Goal: Task Accomplishment & Management: Manage account settings

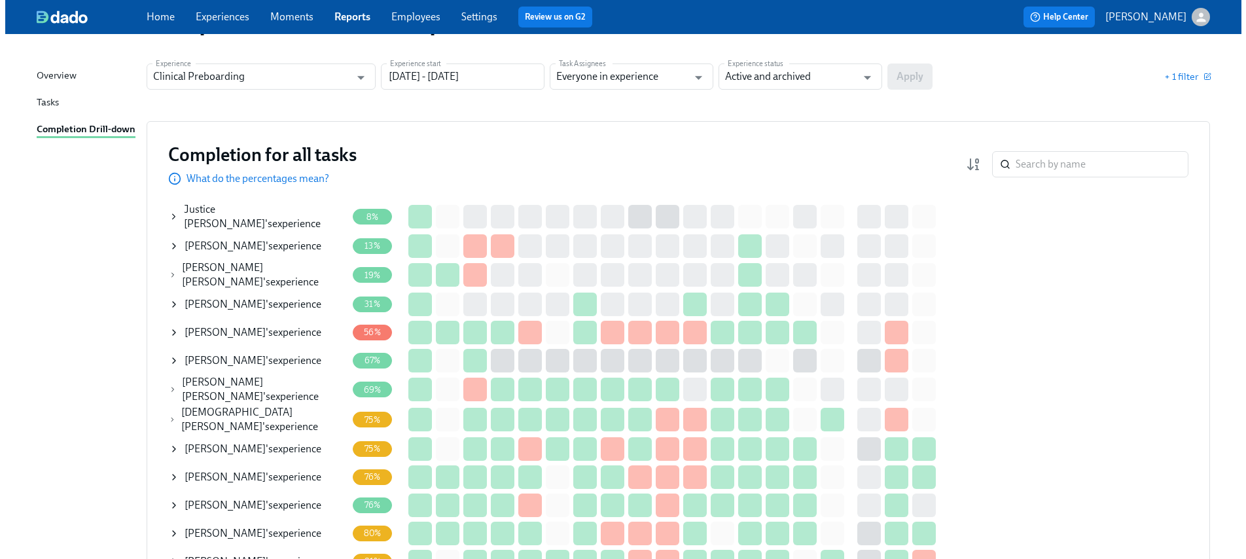
scroll to position [221, 0]
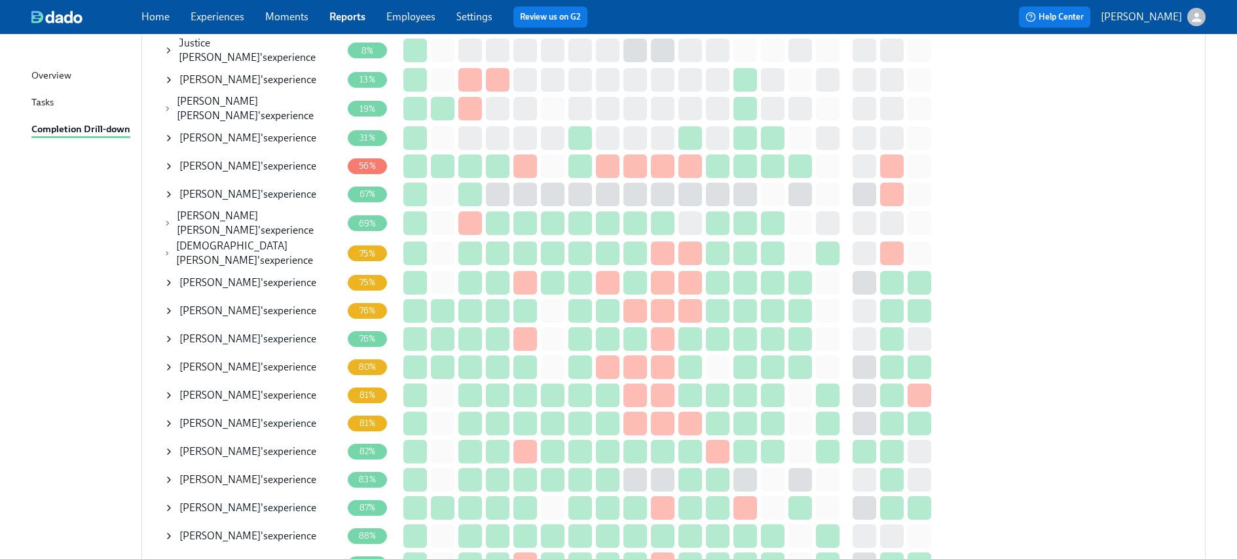
click at [197, 389] on span "Maralee Frush" at bounding box center [219, 395] width 81 height 12
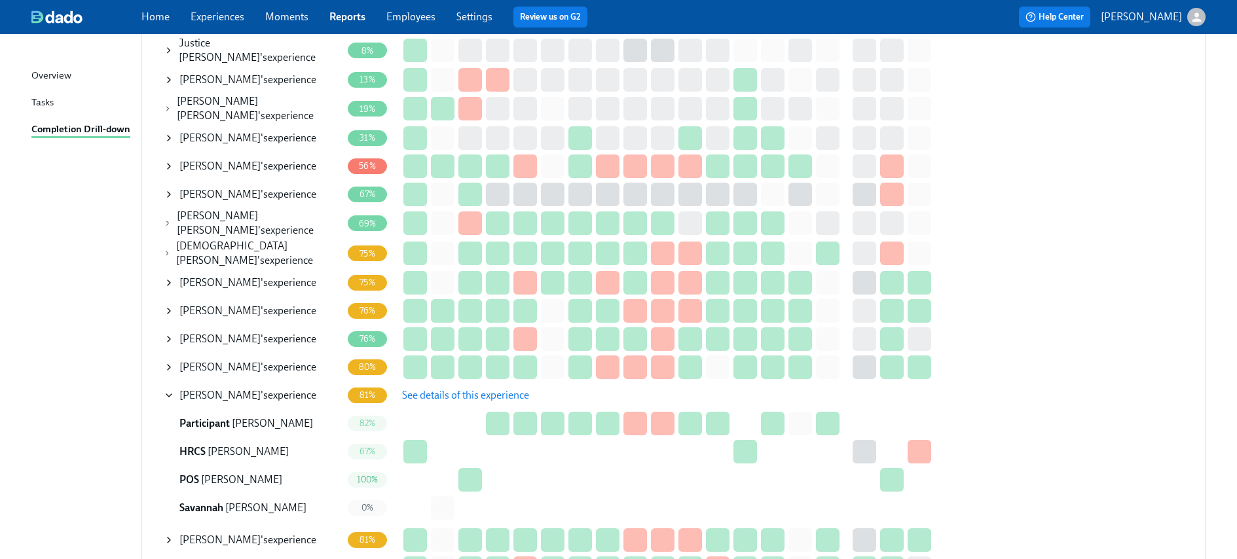
click at [470, 390] on span "See details of this experience" at bounding box center [465, 395] width 127 height 13
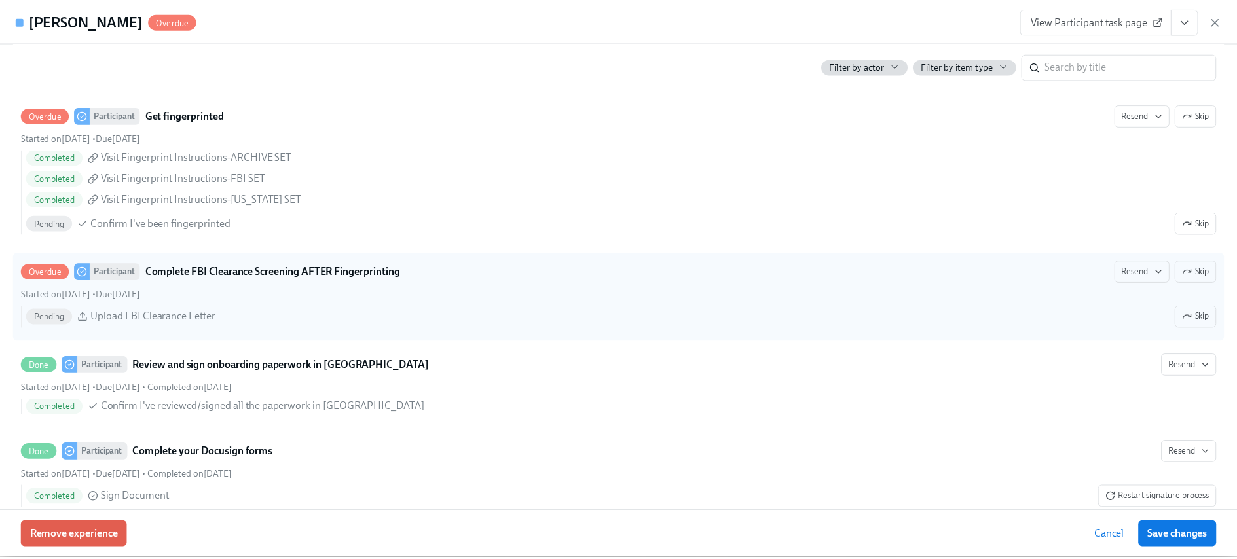
scroll to position [1930, 0]
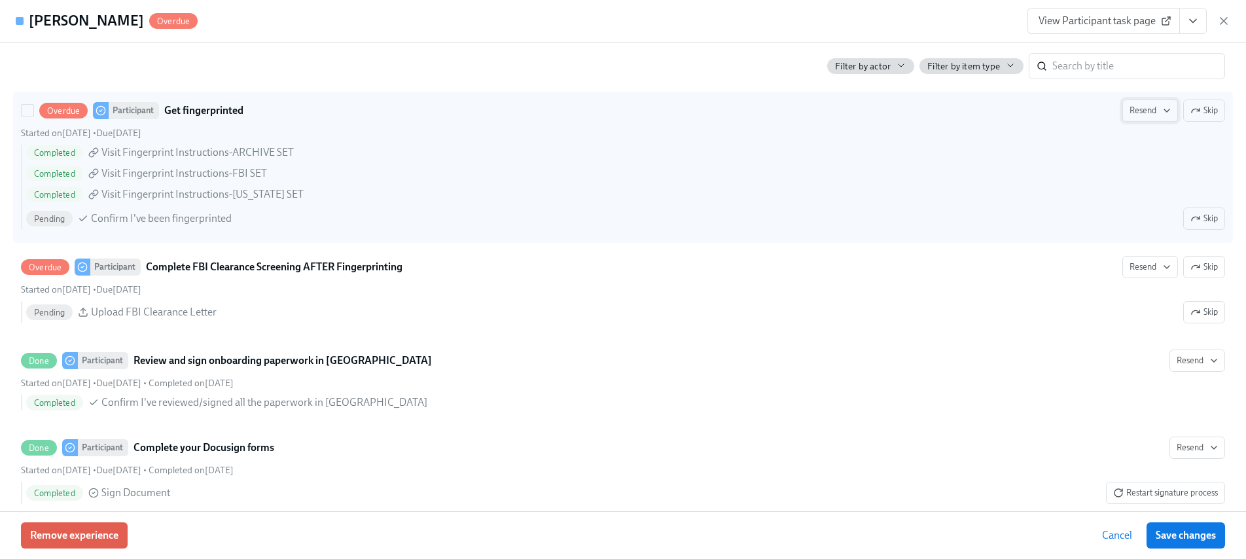
click at [1140, 110] on span "Resend" at bounding box center [1150, 110] width 41 height 13
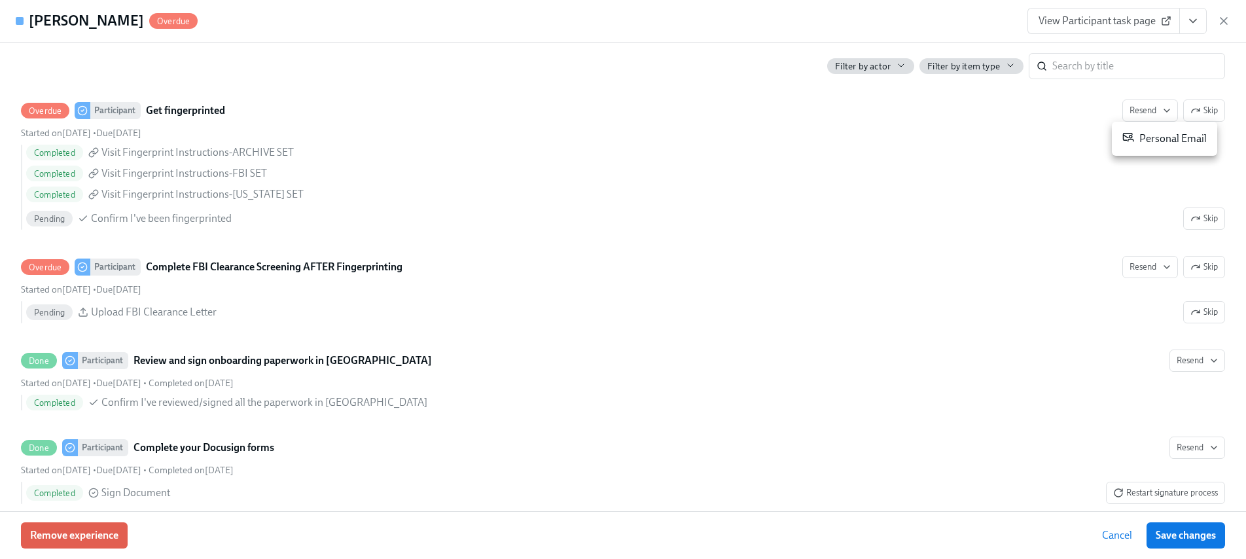
click at [1140, 145] on div "Personal Email" at bounding box center [1165, 139] width 84 height 16
click at [1189, 30] on button "View task page" at bounding box center [1193, 21] width 27 height 26
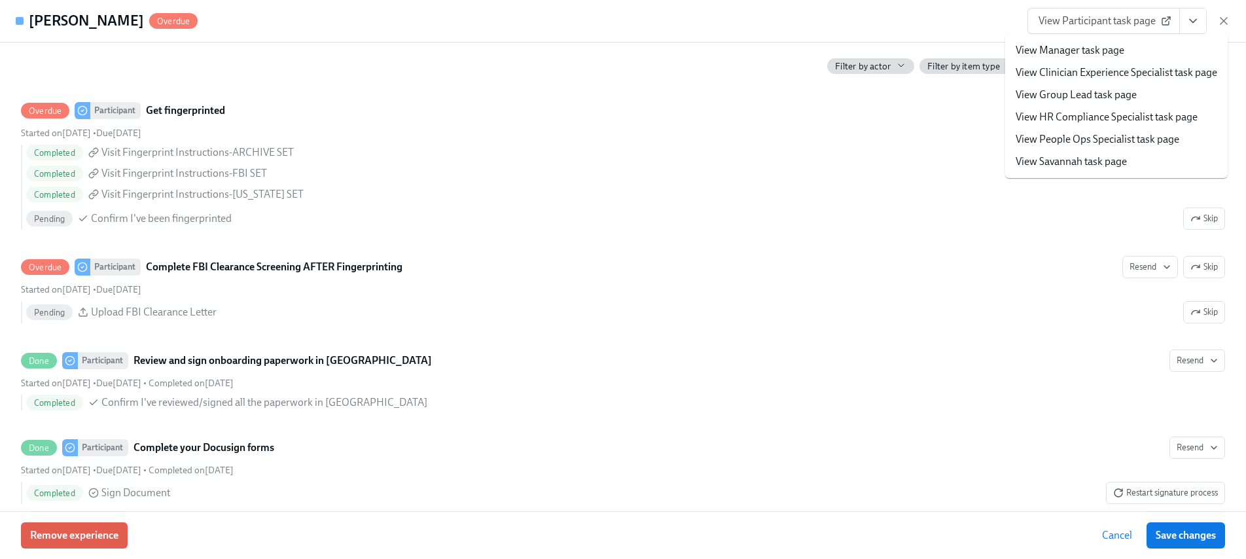
click at [1104, 115] on link "View HR Compliance Specialist task page" at bounding box center [1107, 117] width 182 height 14
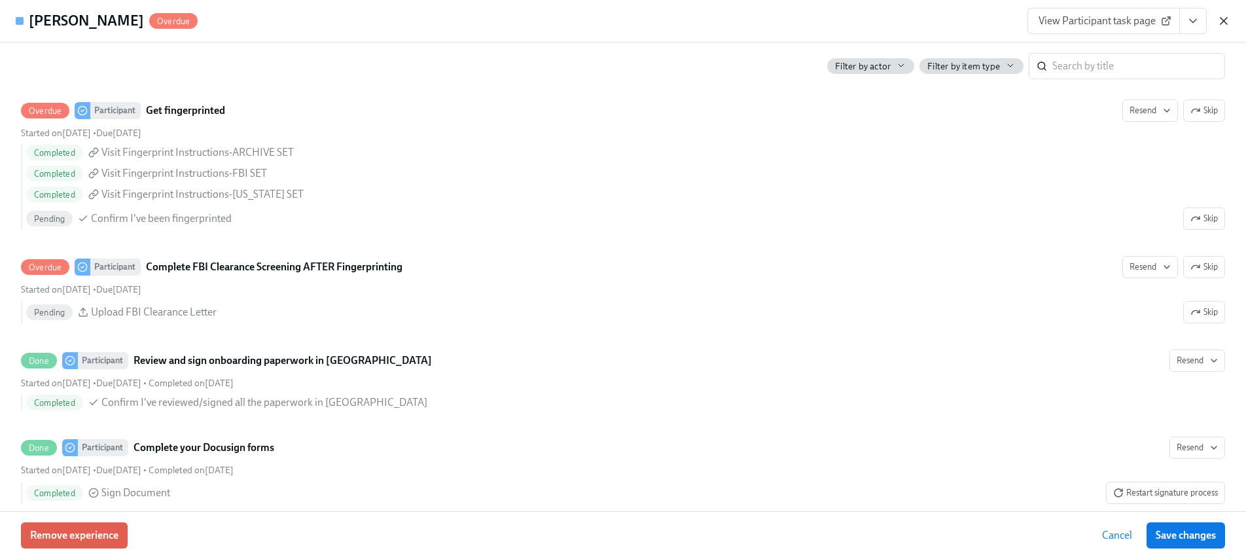
click at [1220, 21] on icon "button" at bounding box center [1224, 20] width 13 height 13
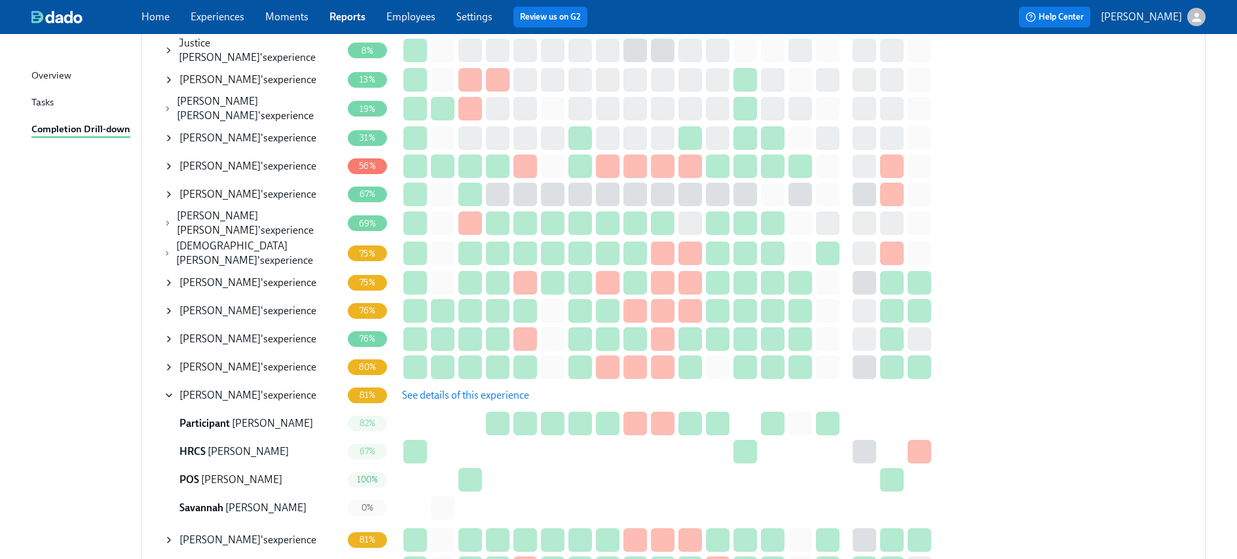
click at [196, 389] on span "Maralee Frush" at bounding box center [219, 395] width 81 height 12
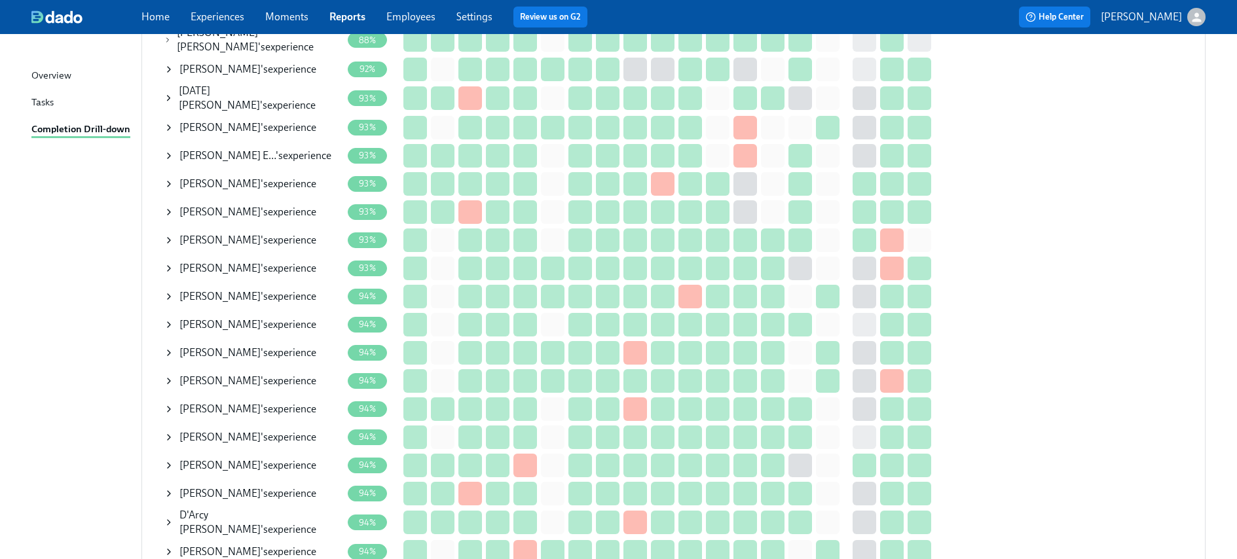
scroll to position [1145, 0]
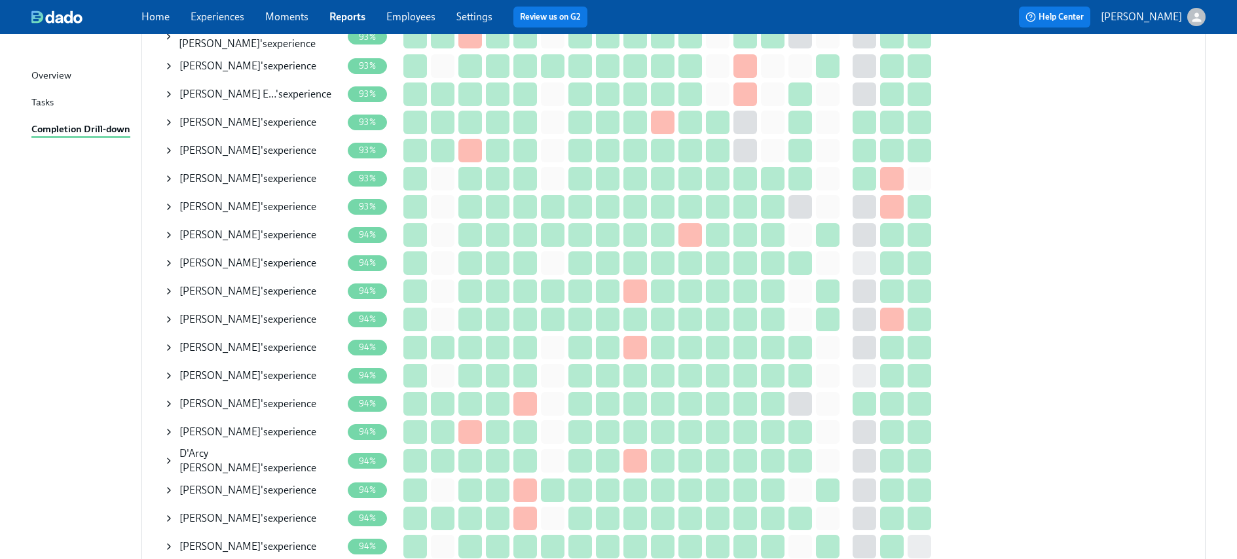
click at [261, 534] on div "Whitney McDaniel 's experience" at bounding box center [253, 547] width 178 height 26
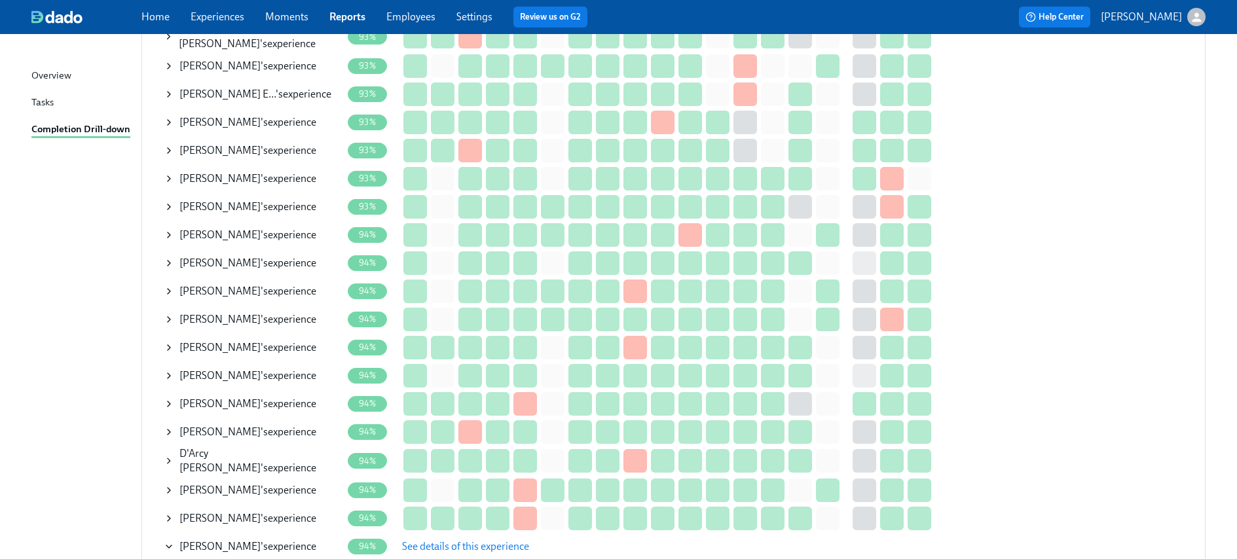
click at [417, 540] on span "See details of this experience" at bounding box center [465, 546] width 127 height 13
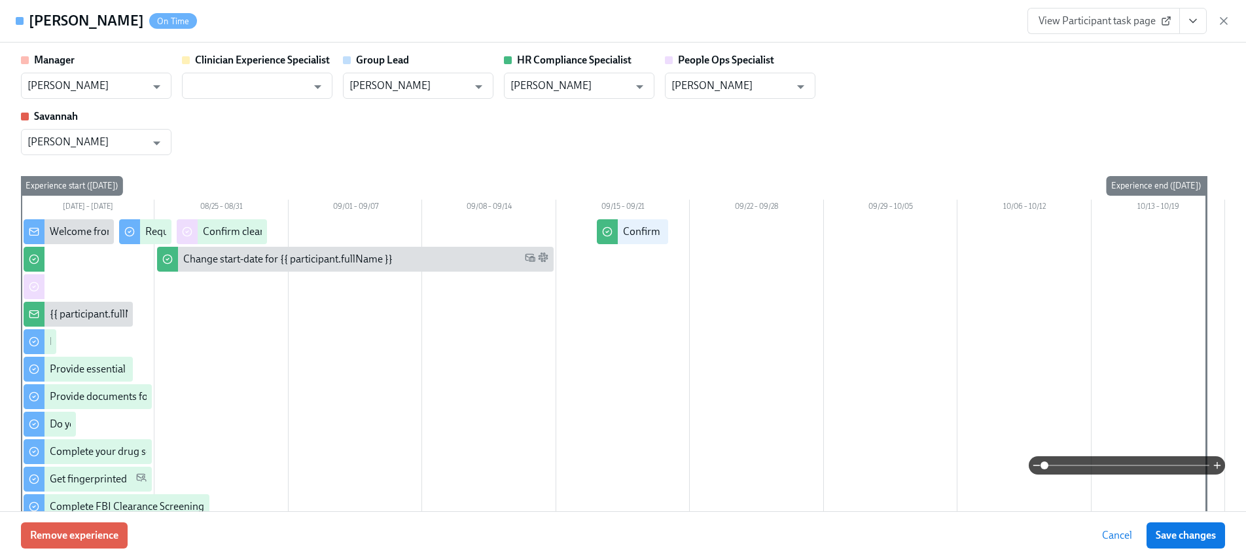
click at [1194, 19] on icon "View task page" at bounding box center [1193, 20] width 13 height 13
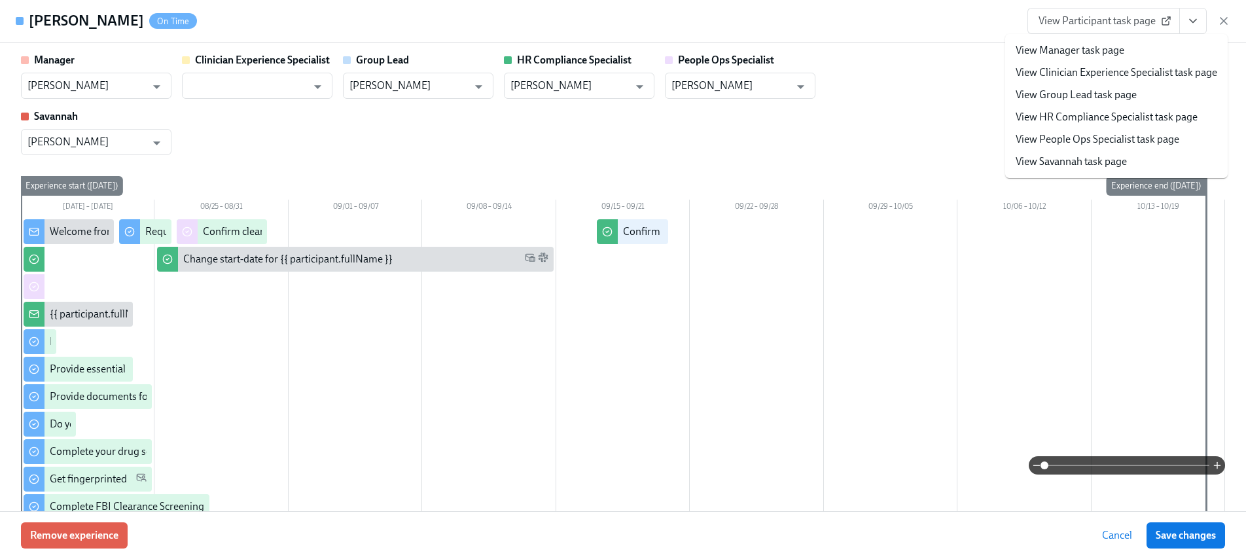
click at [1041, 136] on link "View People Ops Specialist task page" at bounding box center [1098, 139] width 164 height 14
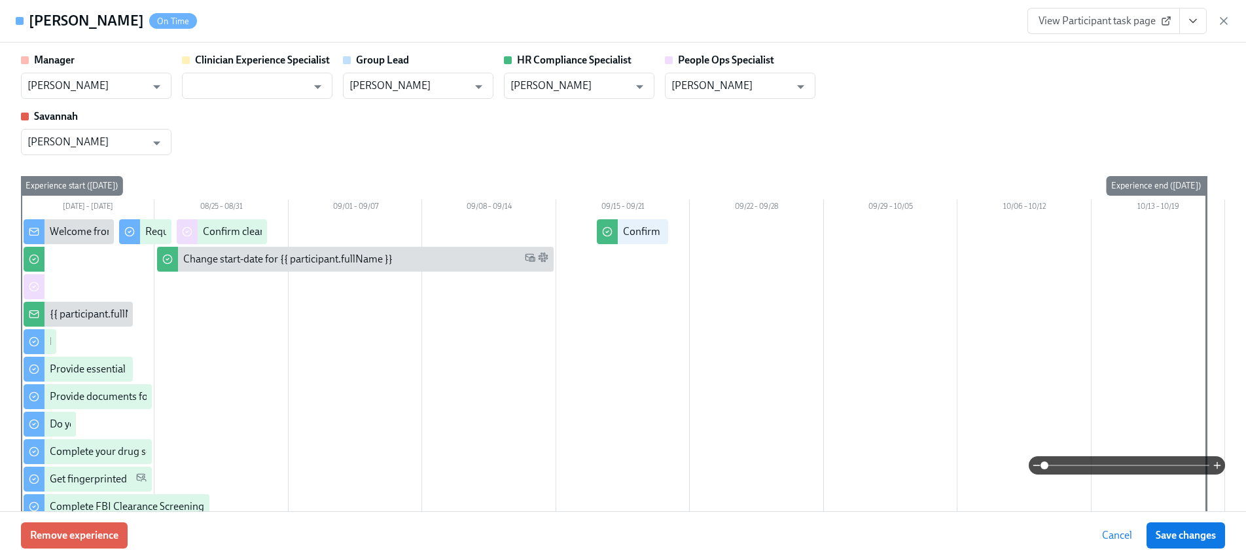
click at [1196, 22] on icon "View task page" at bounding box center [1193, 20] width 13 height 13
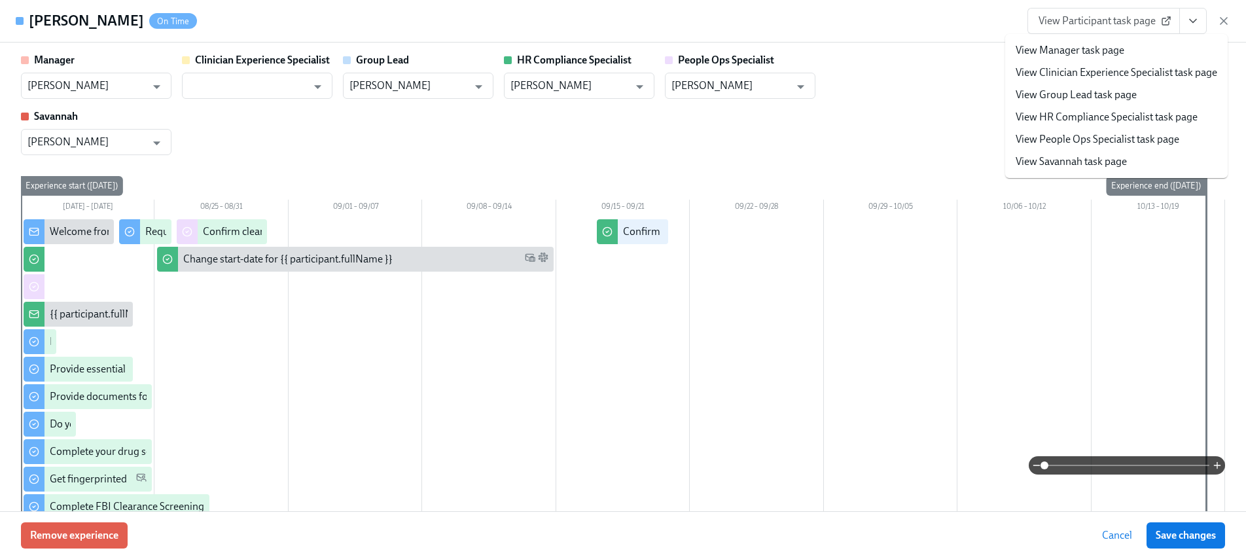
click at [1077, 123] on link "View HR Compliance Specialist task page" at bounding box center [1107, 117] width 182 height 14
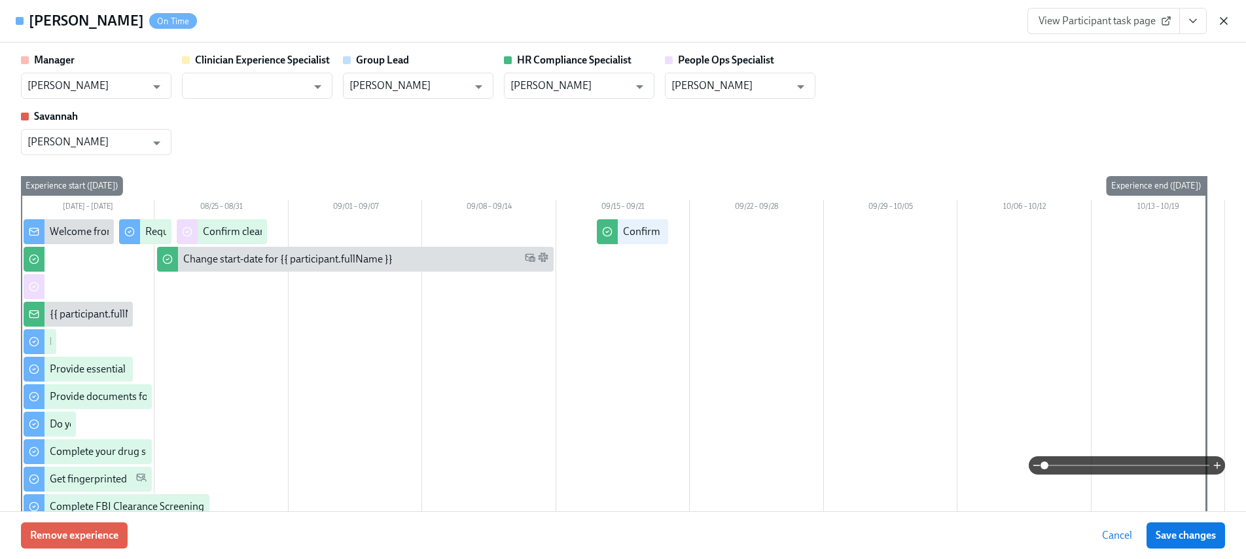
click at [1220, 22] on icon "button" at bounding box center [1224, 20] width 13 height 13
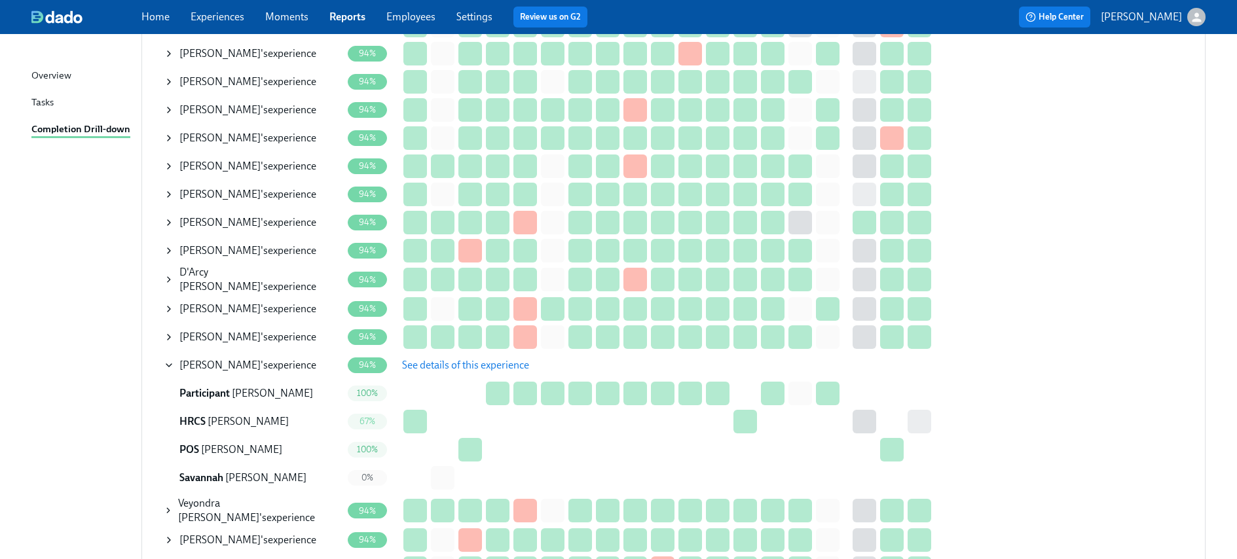
scroll to position [1330, 0]
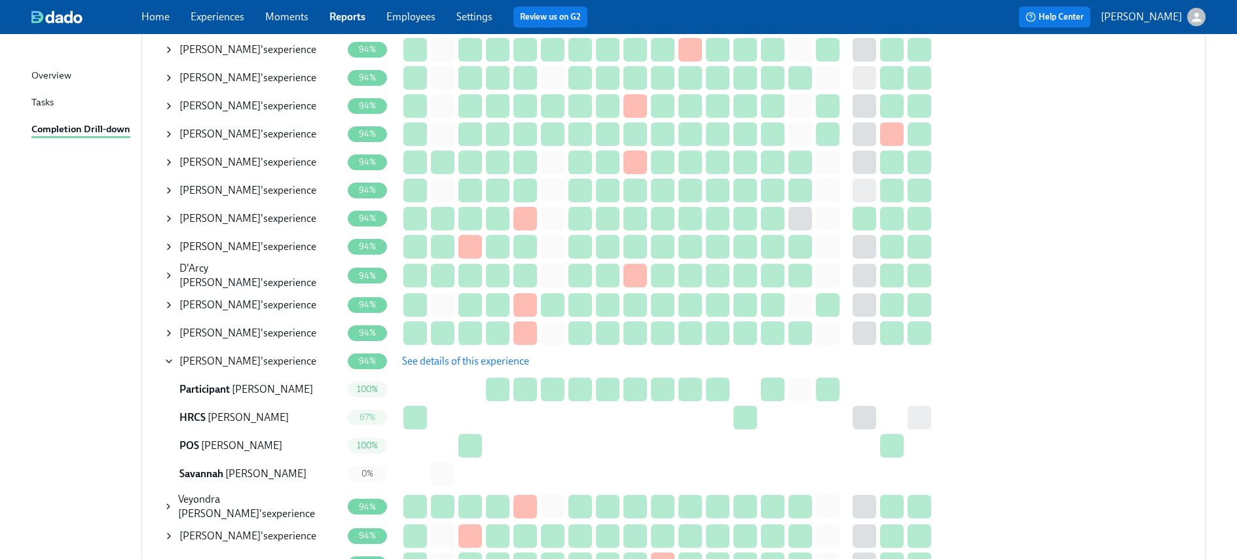
click at [427, 355] on span "See details of this experience" at bounding box center [465, 361] width 127 height 13
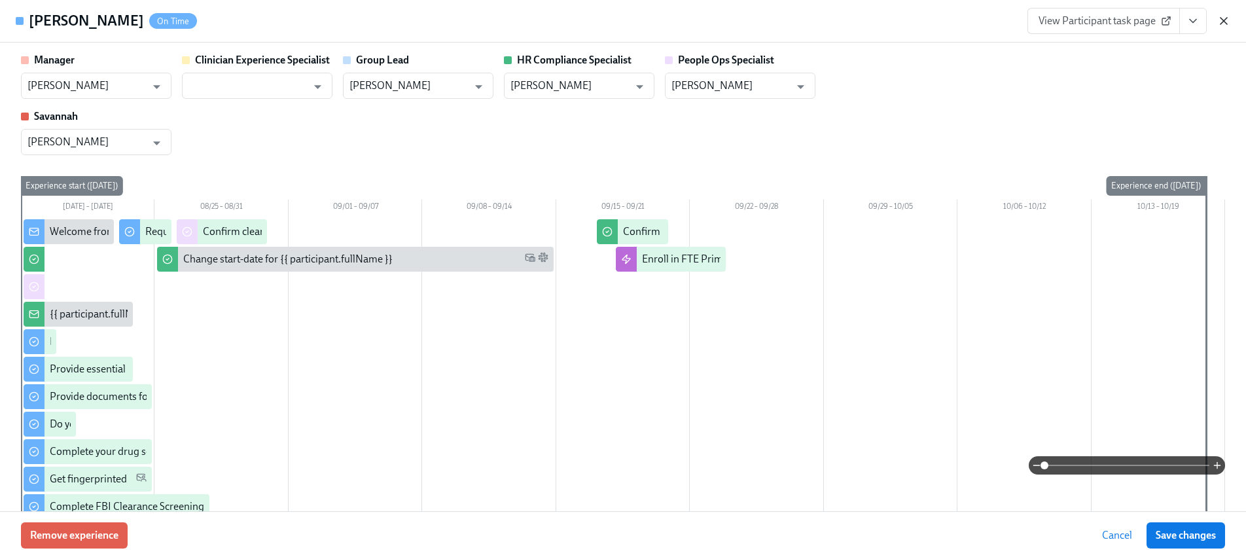
click at [1225, 22] on icon "button" at bounding box center [1224, 21] width 7 height 7
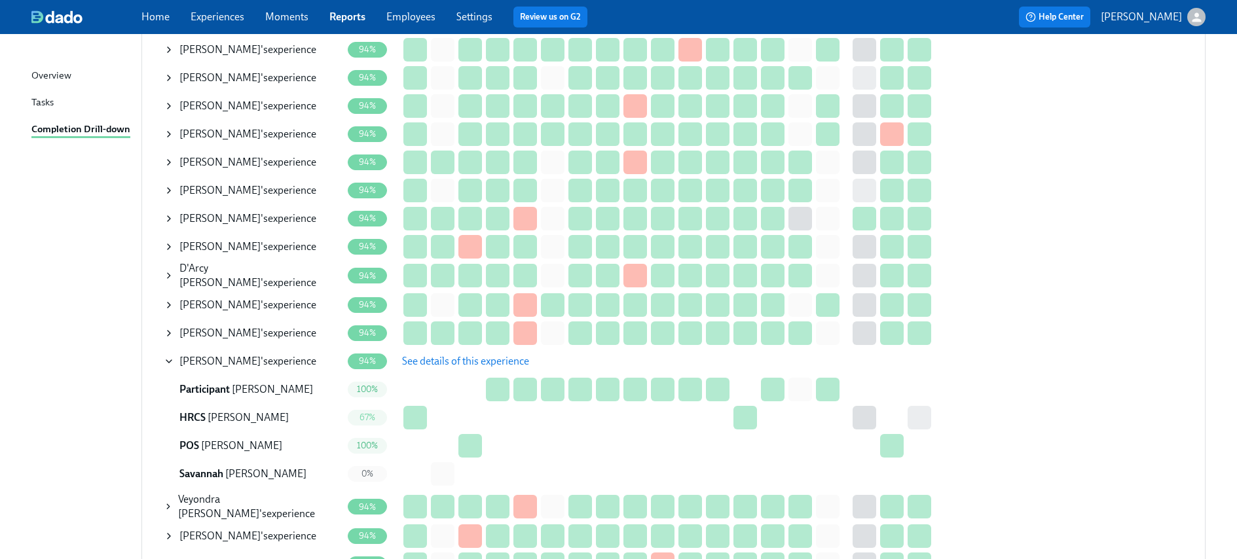
click at [437, 355] on span "See details of this experience" at bounding box center [465, 361] width 127 height 13
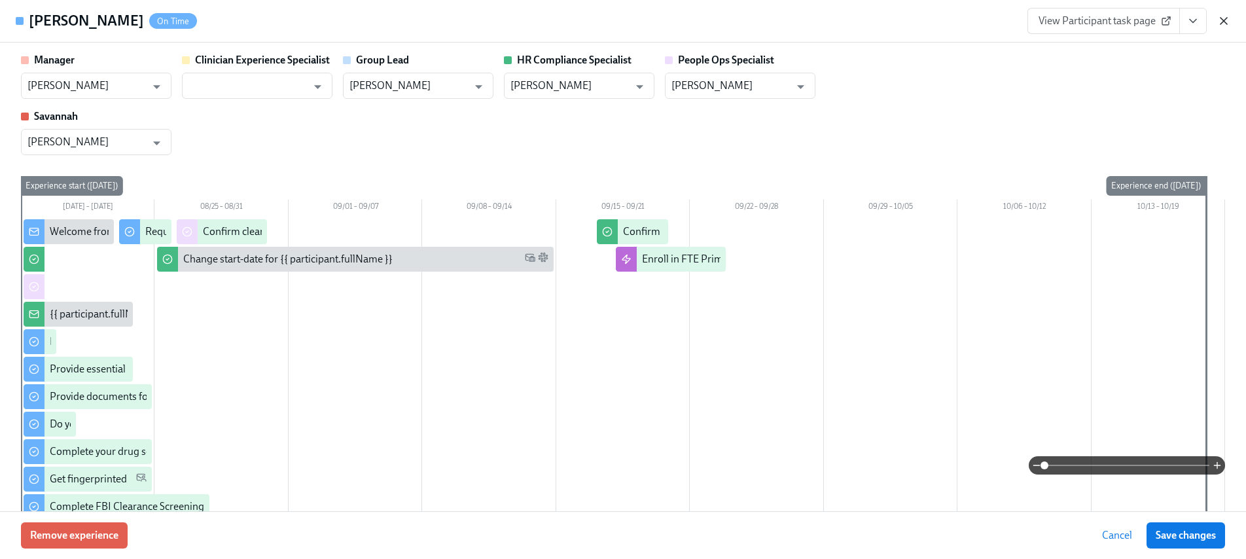
click at [1221, 24] on icon "button" at bounding box center [1224, 20] width 13 height 13
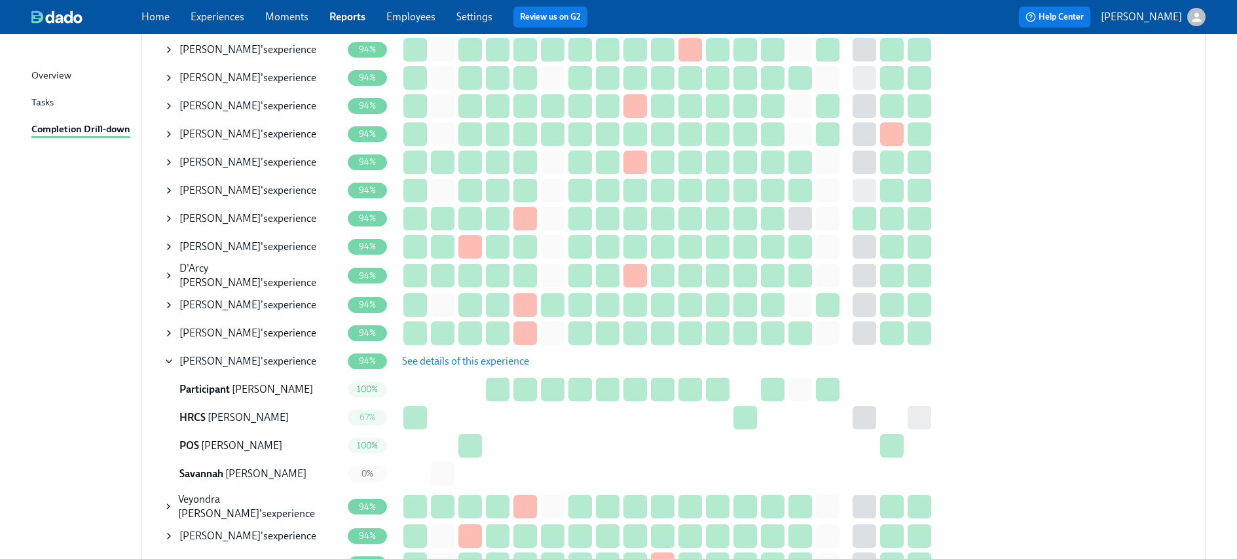
click at [231, 355] on span "Whitney McDaniel" at bounding box center [219, 361] width 81 height 12
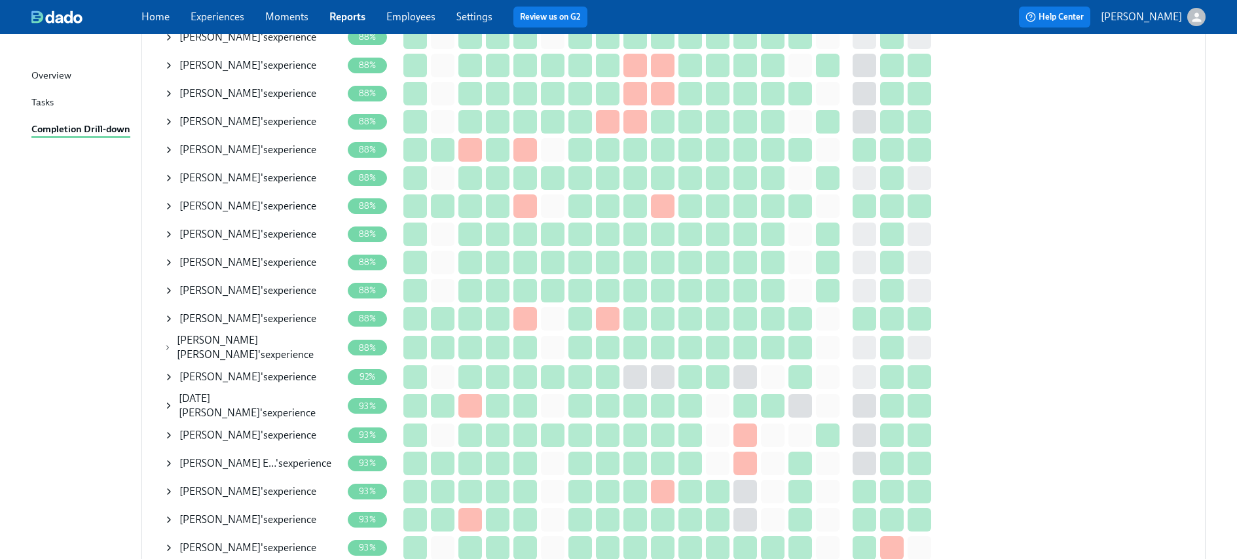
scroll to position [765, 0]
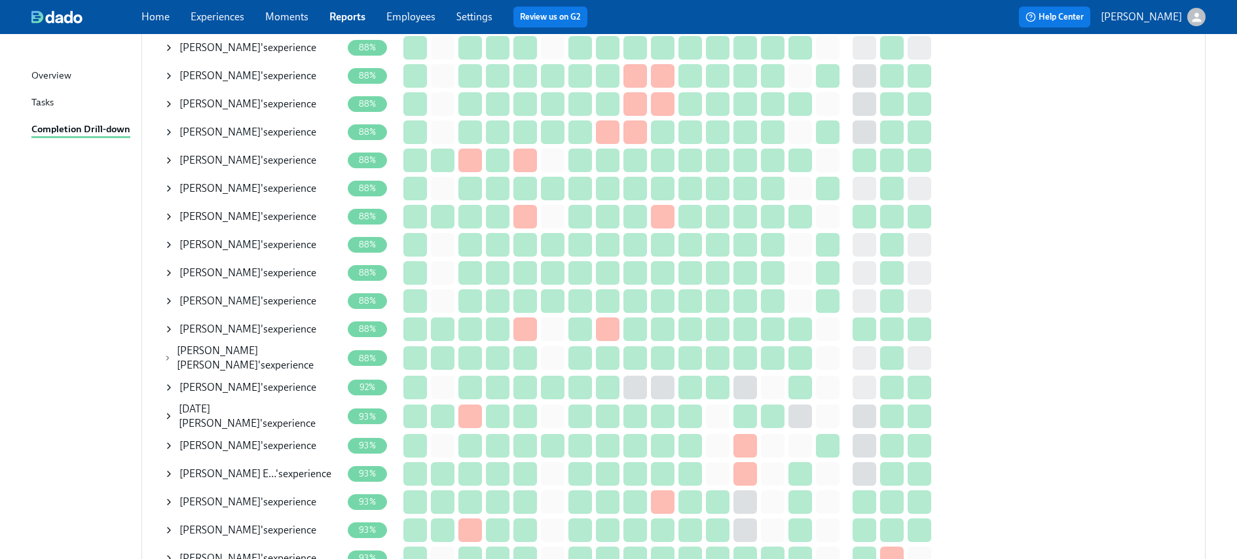
click at [244, 266] on span "Quenla McGilber" at bounding box center [219, 272] width 81 height 12
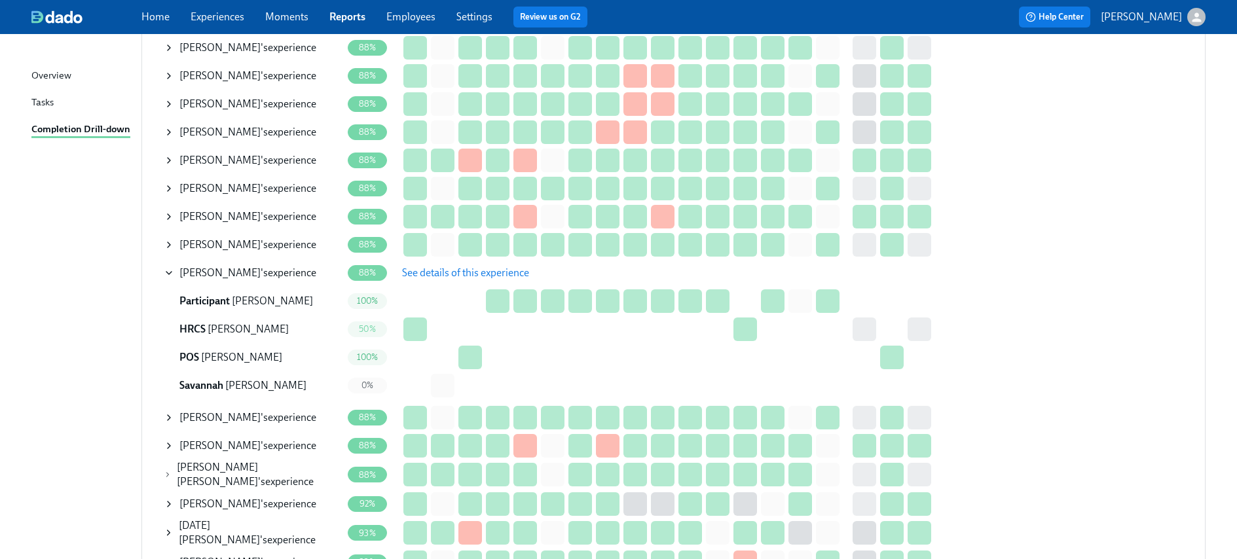
click at [433, 266] on span "See details of this experience" at bounding box center [465, 272] width 127 height 13
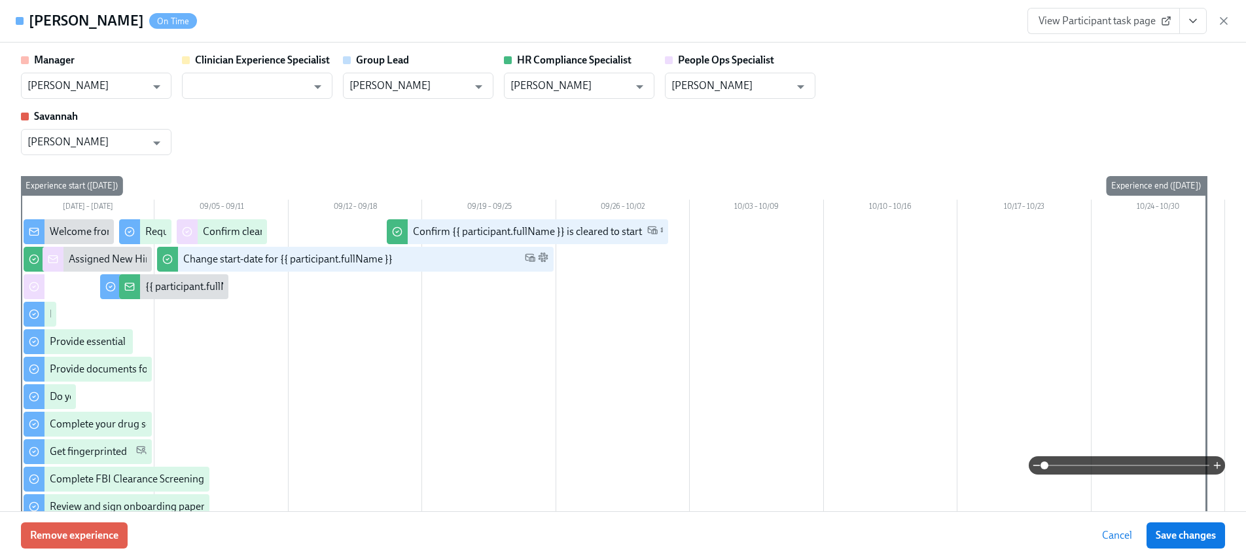
click at [1185, 20] on button "View task page" at bounding box center [1193, 21] width 27 height 26
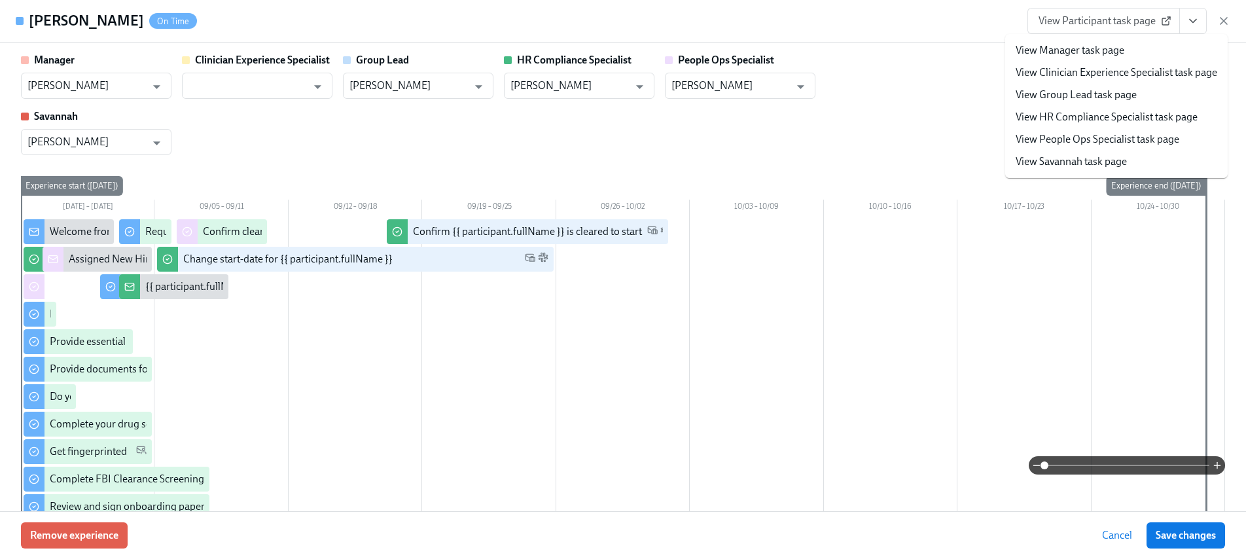
click at [1066, 120] on link "View HR Compliance Specialist task page" at bounding box center [1107, 117] width 182 height 14
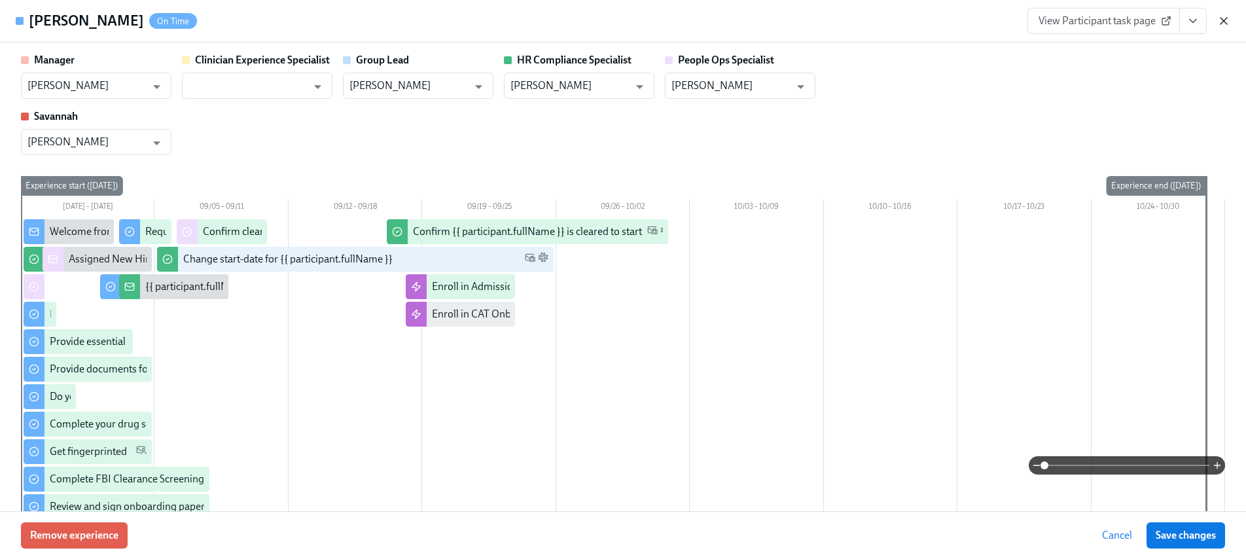
click at [1223, 20] on icon "button" at bounding box center [1224, 21] width 7 height 7
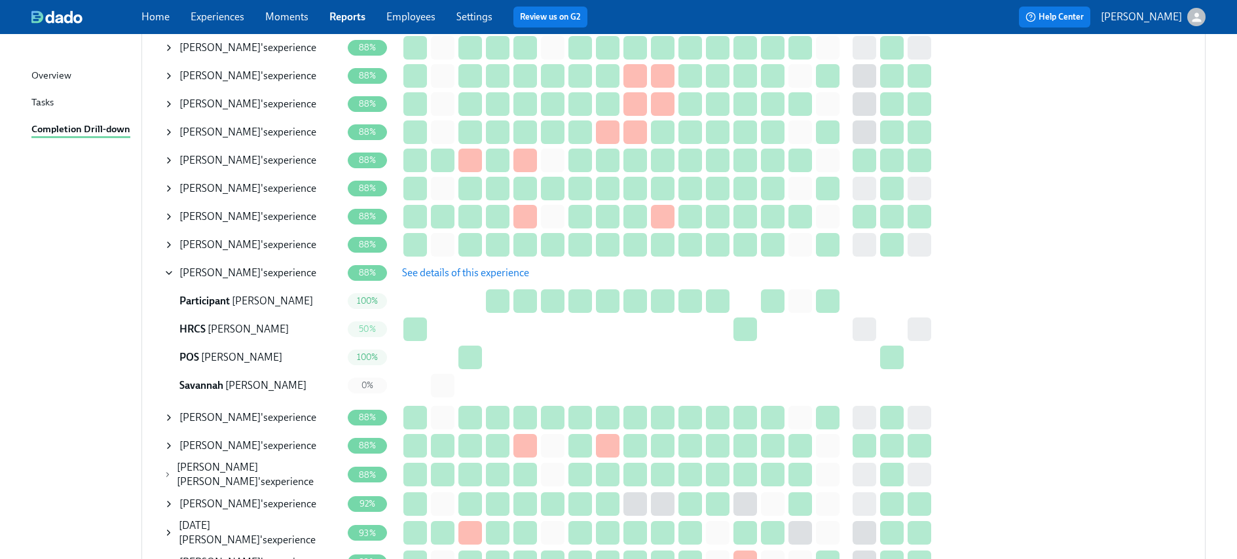
click at [212, 268] on span "Quenla McGilber" at bounding box center [219, 272] width 81 height 12
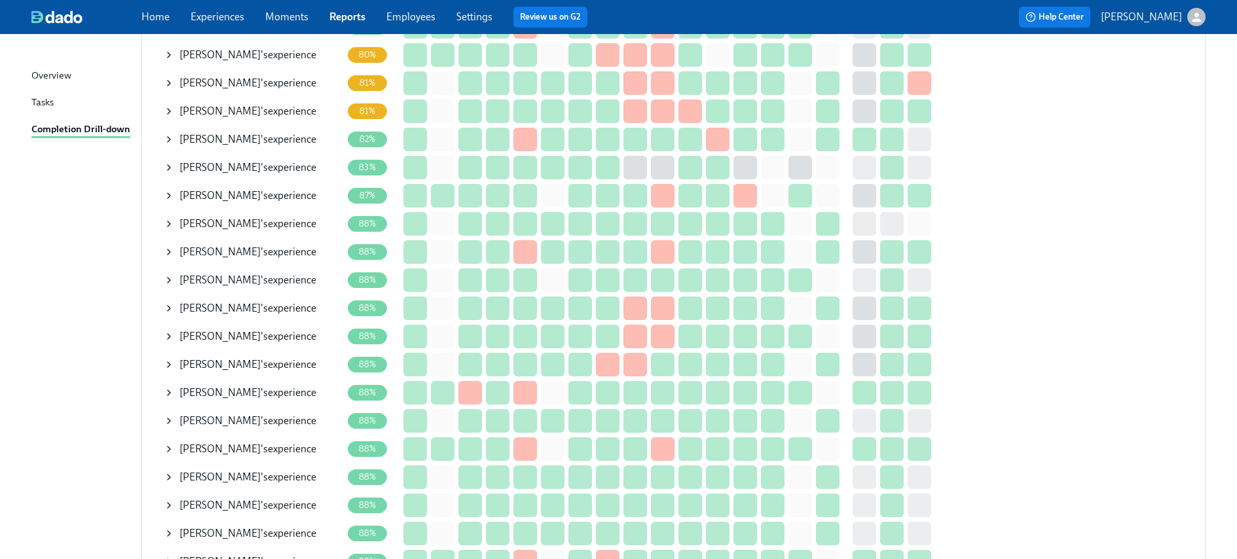
scroll to position [512, 0]
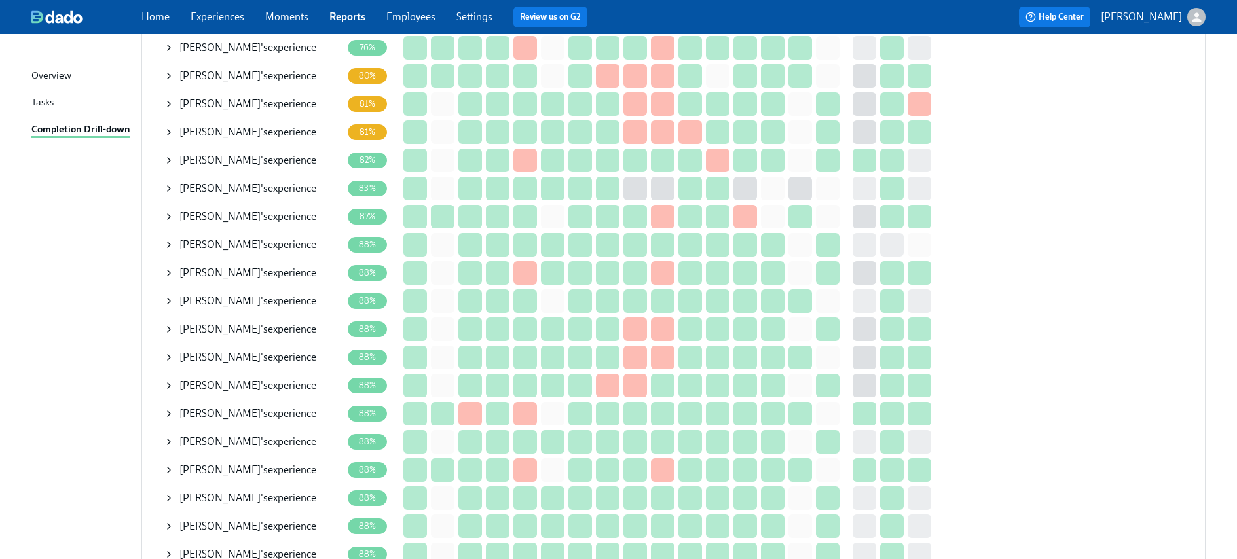
click at [241, 295] on span "Heather Chironis" at bounding box center [219, 301] width 81 height 12
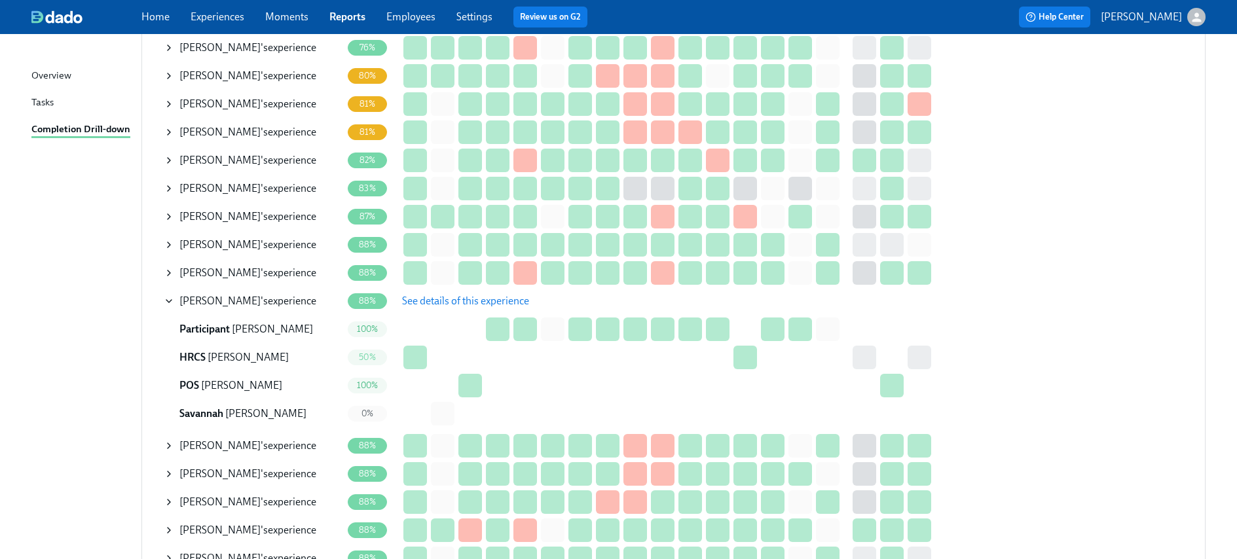
click at [488, 295] on span "See details of this experience" at bounding box center [465, 301] width 127 height 13
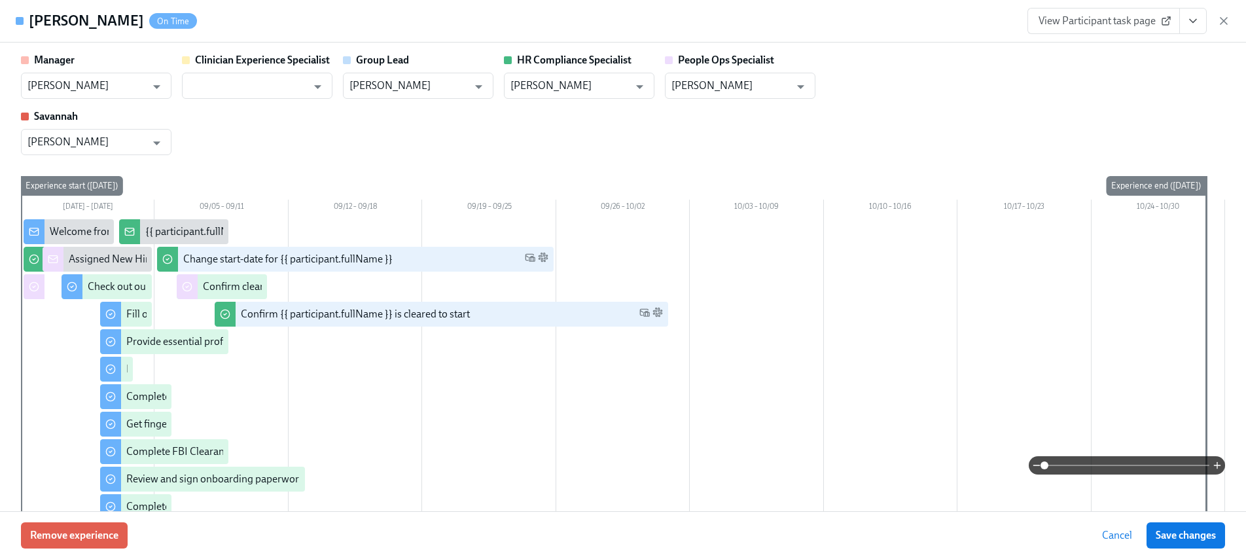
click at [1202, 25] on button "View task page" at bounding box center [1193, 21] width 27 height 26
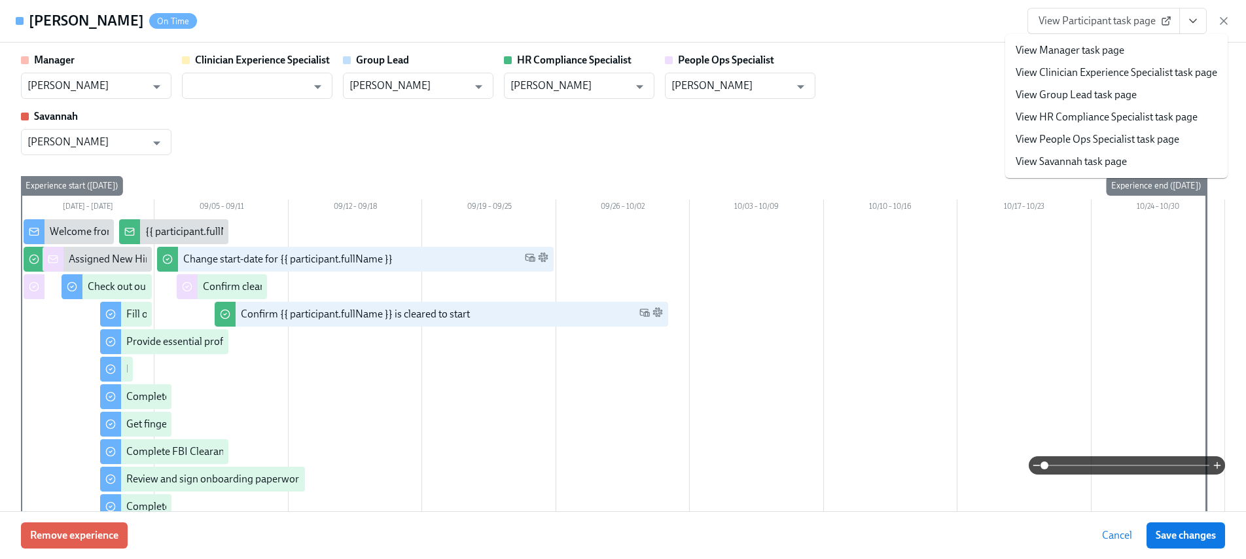
click at [1068, 111] on link "View HR Compliance Specialist task page" at bounding box center [1107, 117] width 182 height 14
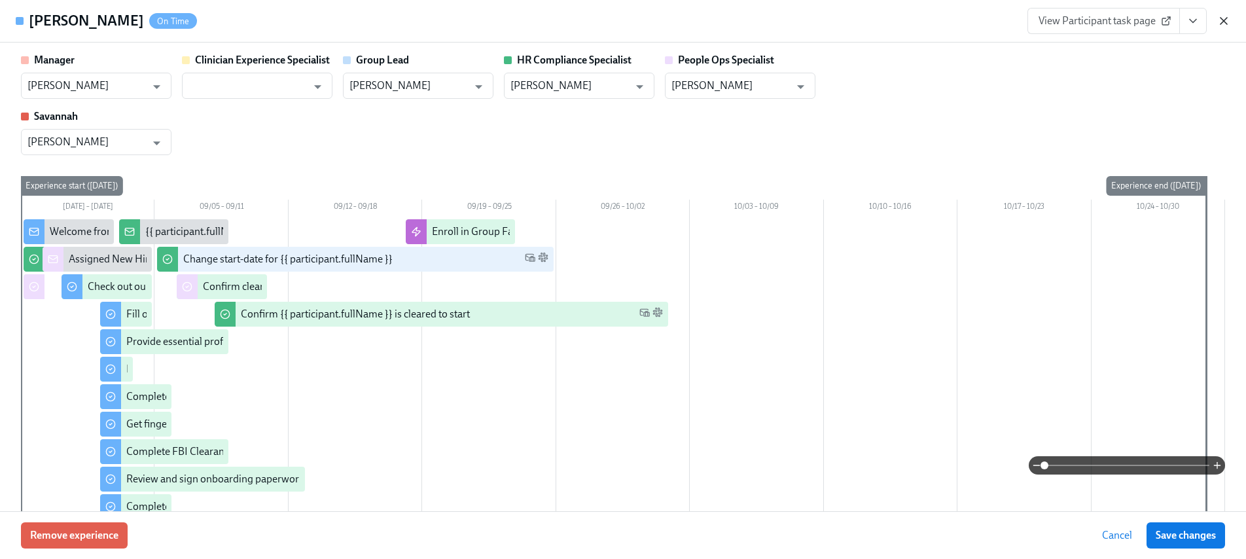
click at [1221, 21] on icon "button" at bounding box center [1224, 20] width 13 height 13
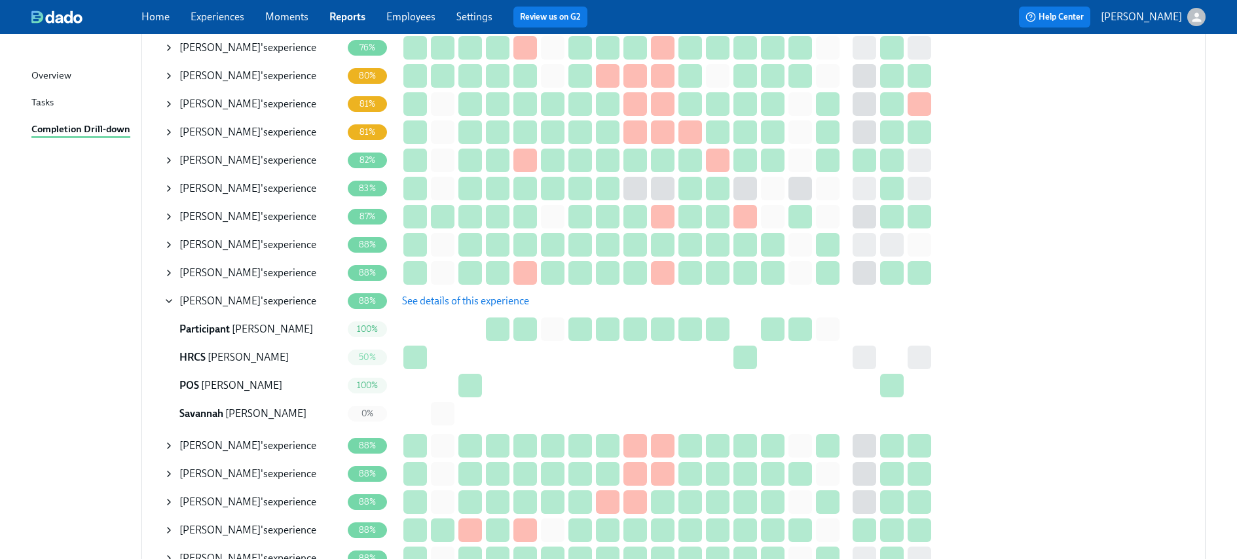
click at [172, 296] on icon at bounding box center [169, 301] width 10 height 10
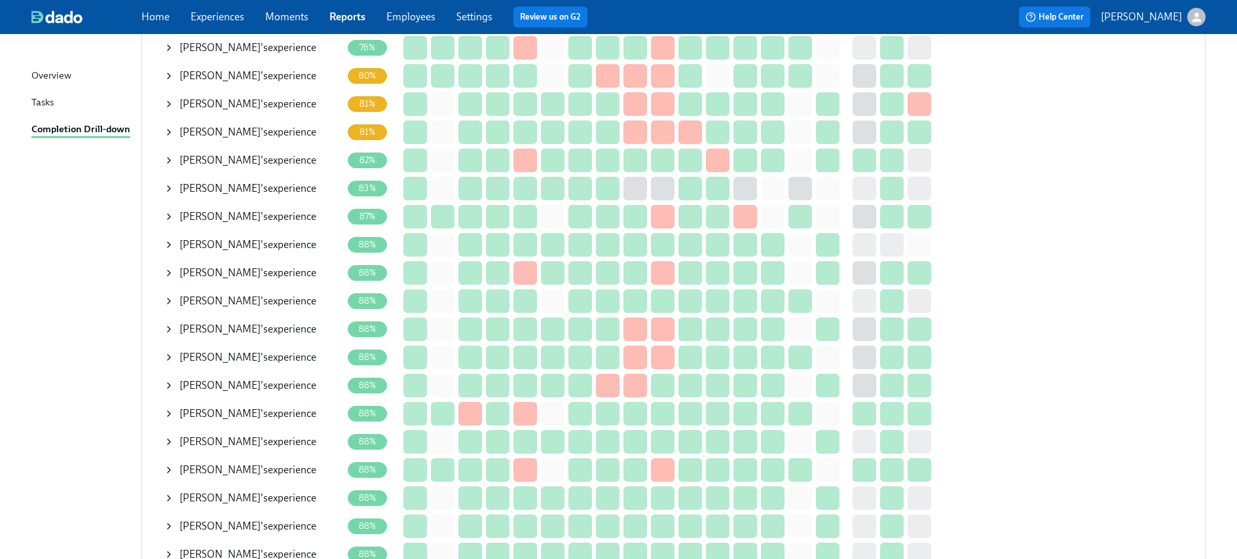
click at [254, 436] on div "Kiana Burchett 's experience" at bounding box center [247, 442] width 137 height 14
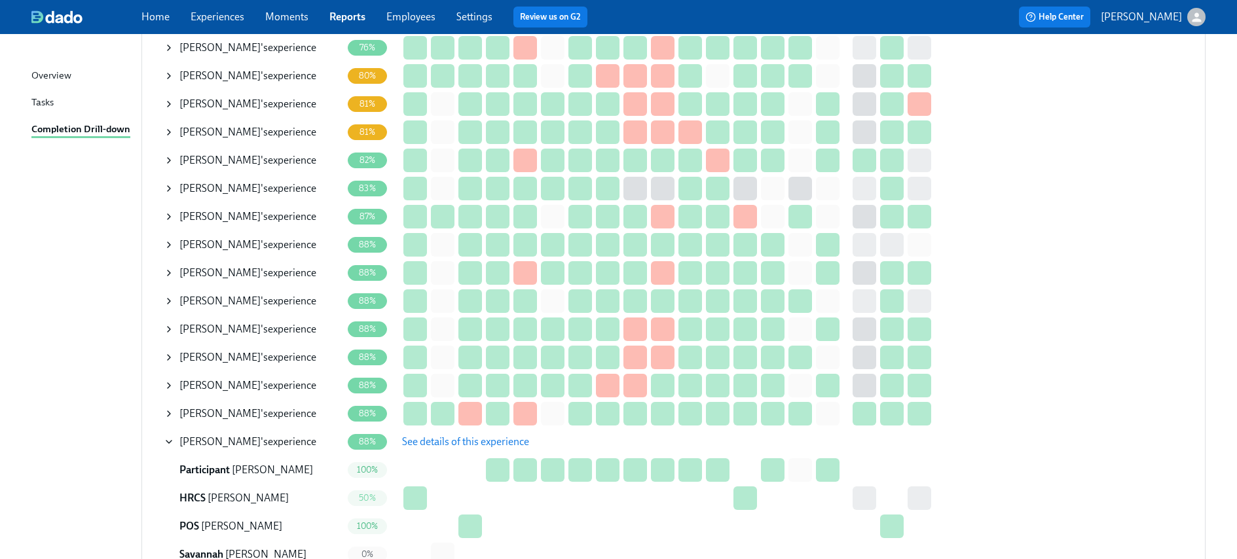
click at [444, 435] on span "See details of this experience" at bounding box center [465, 441] width 127 height 13
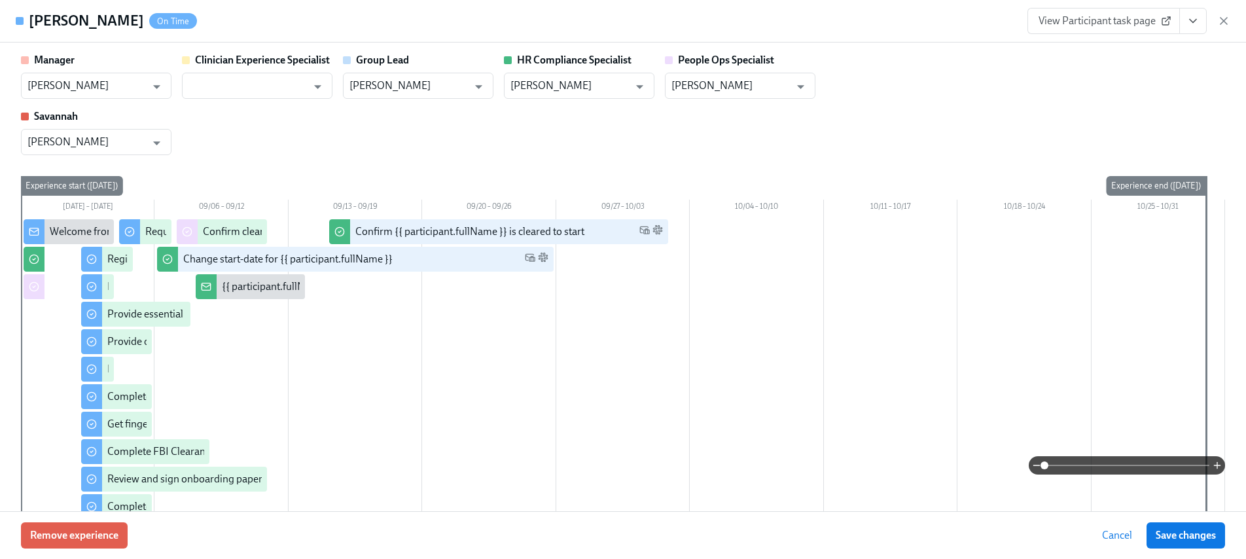
click at [1189, 16] on icon "View task page" at bounding box center [1193, 20] width 13 height 13
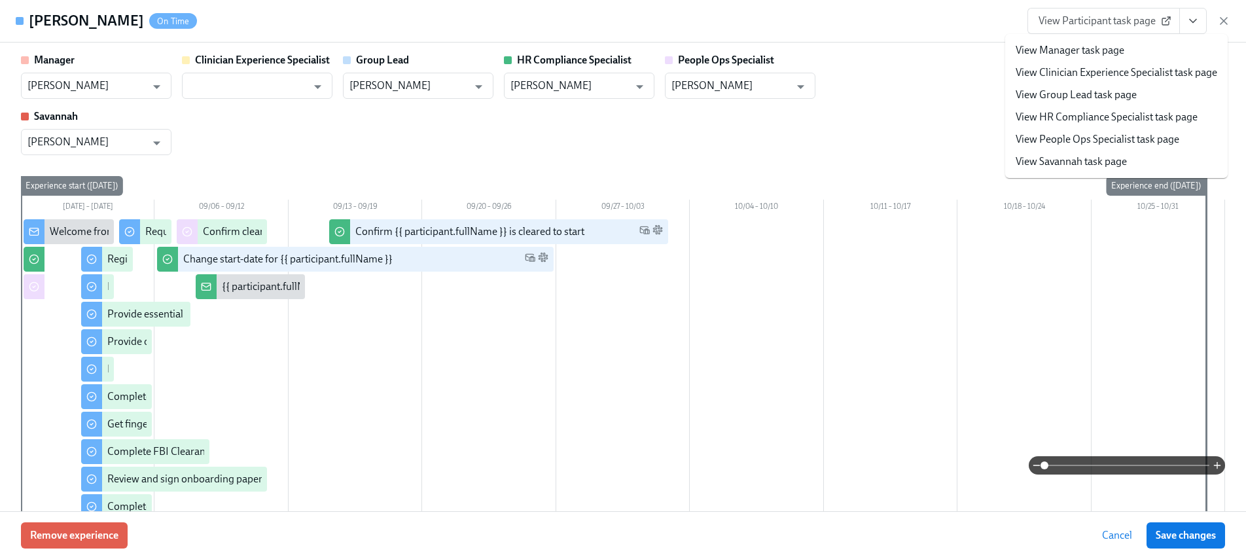
click at [1070, 115] on link "View HR Compliance Specialist task page" at bounding box center [1107, 117] width 182 height 14
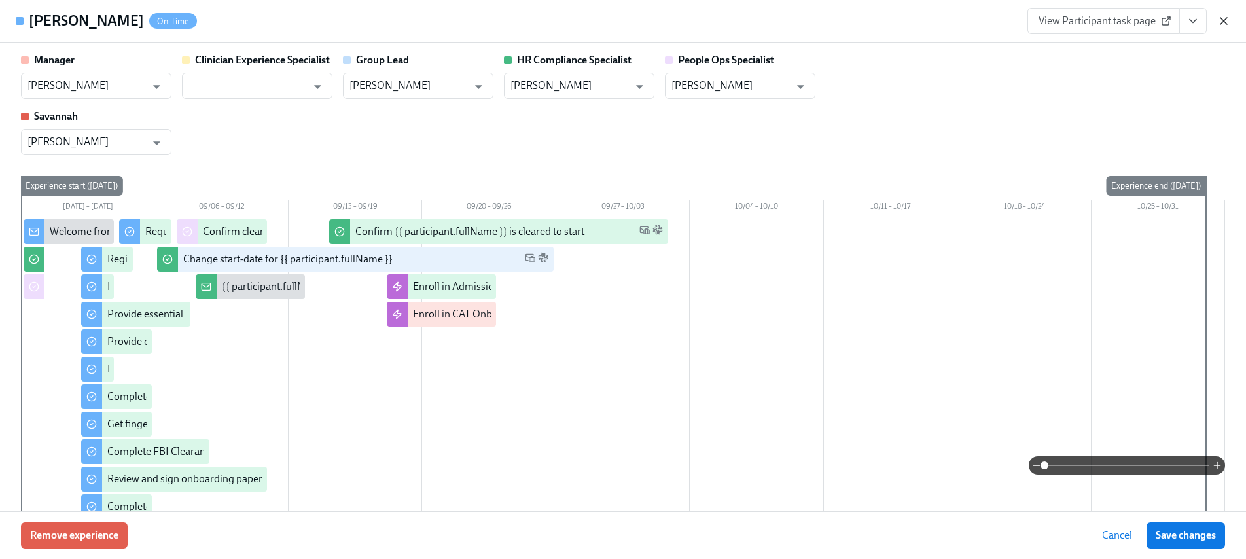
click at [1224, 19] on icon "button" at bounding box center [1224, 20] width 13 height 13
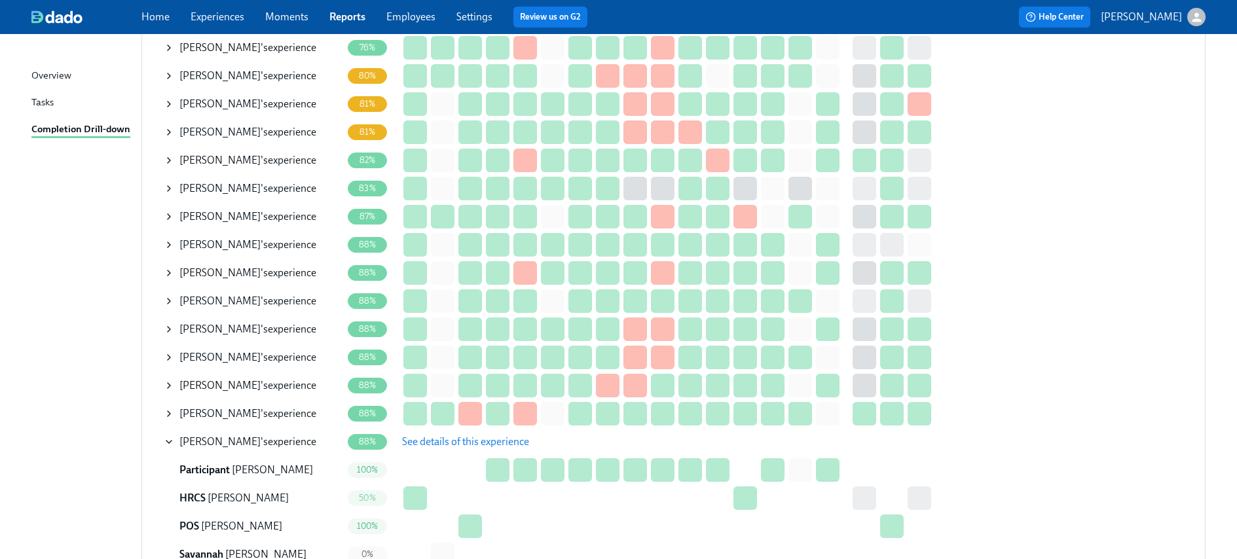
click at [437, 435] on span "See details of this experience" at bounding box center [465, 441] width 127 height 13
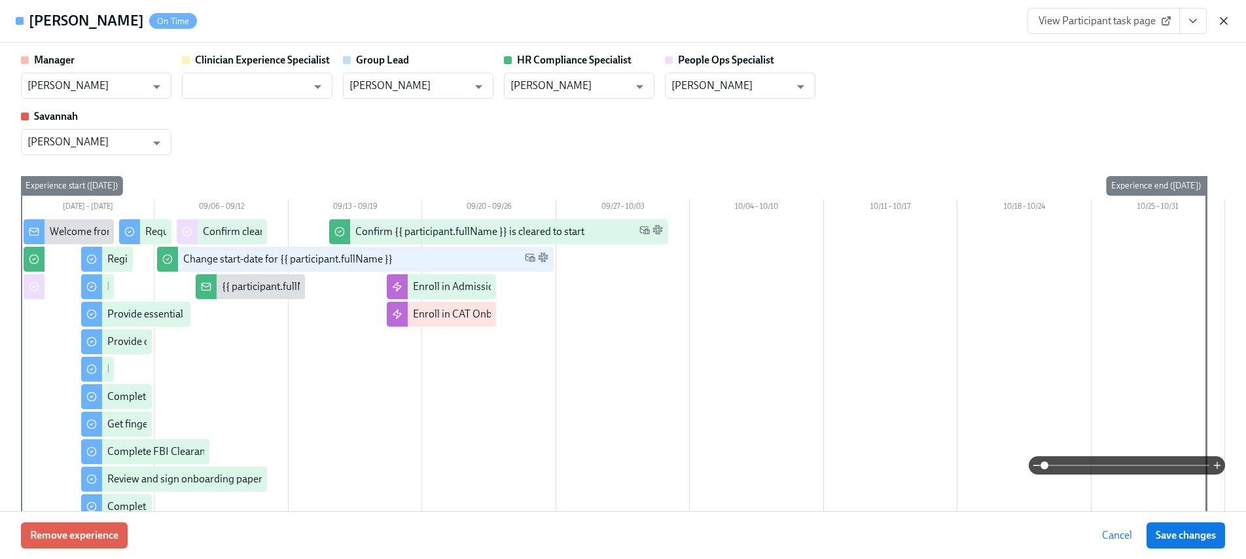
click at [1219, 26] on icon "button" at bounding box center [1224, 20] width 13 height 13
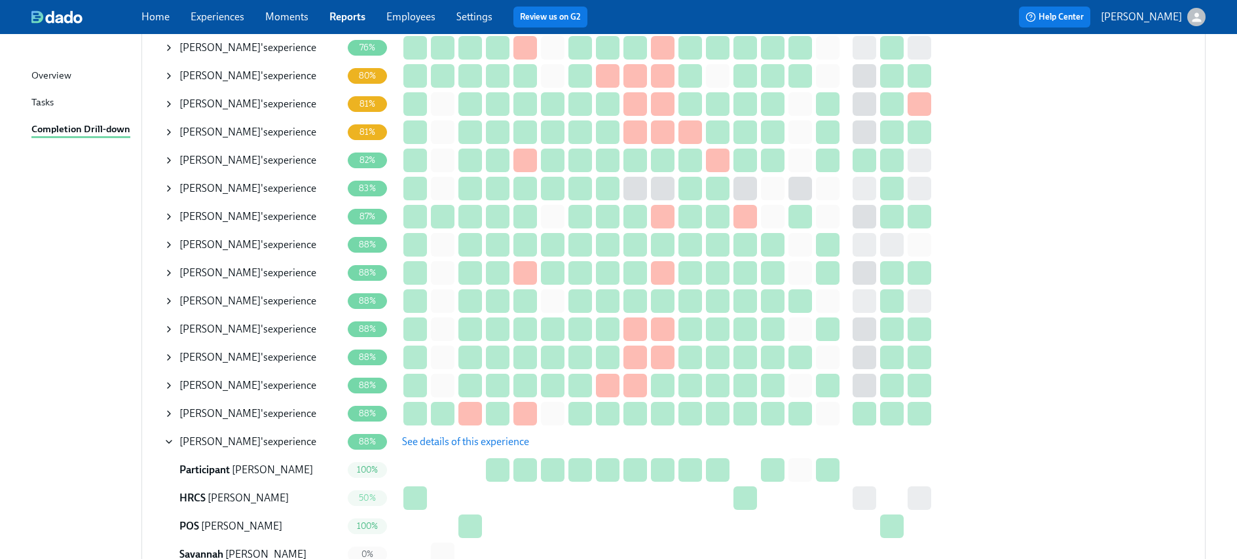
click at [166, 441] on icon at bounding box center [168, 442] width 5 height 3
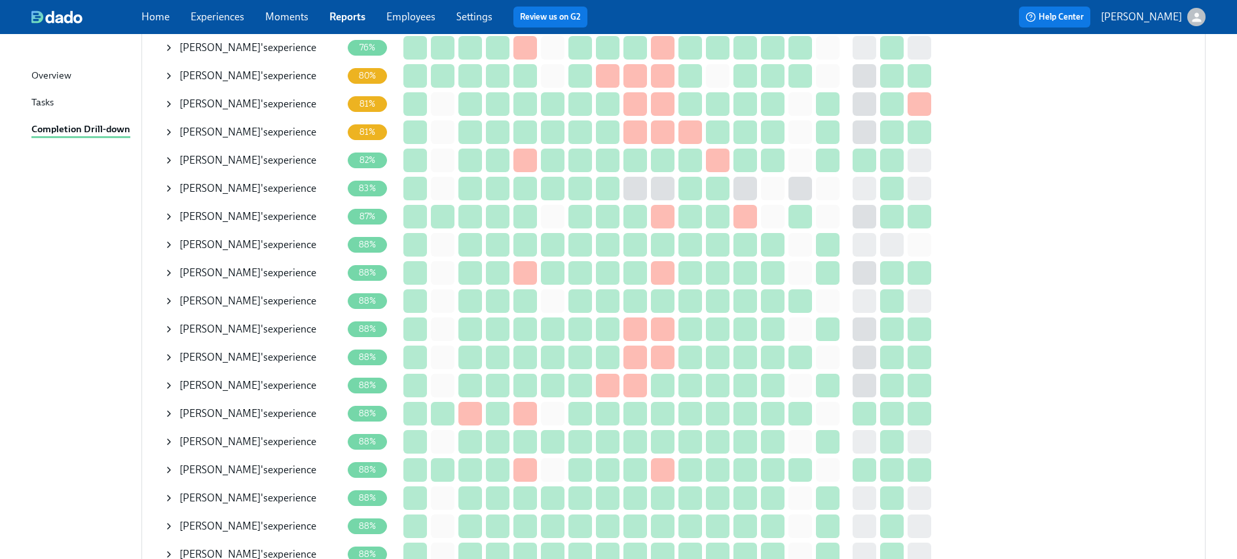
click at [223, 182] on span "Quanesha Johnson" at bounding box center [219, 188] width 81 height 12
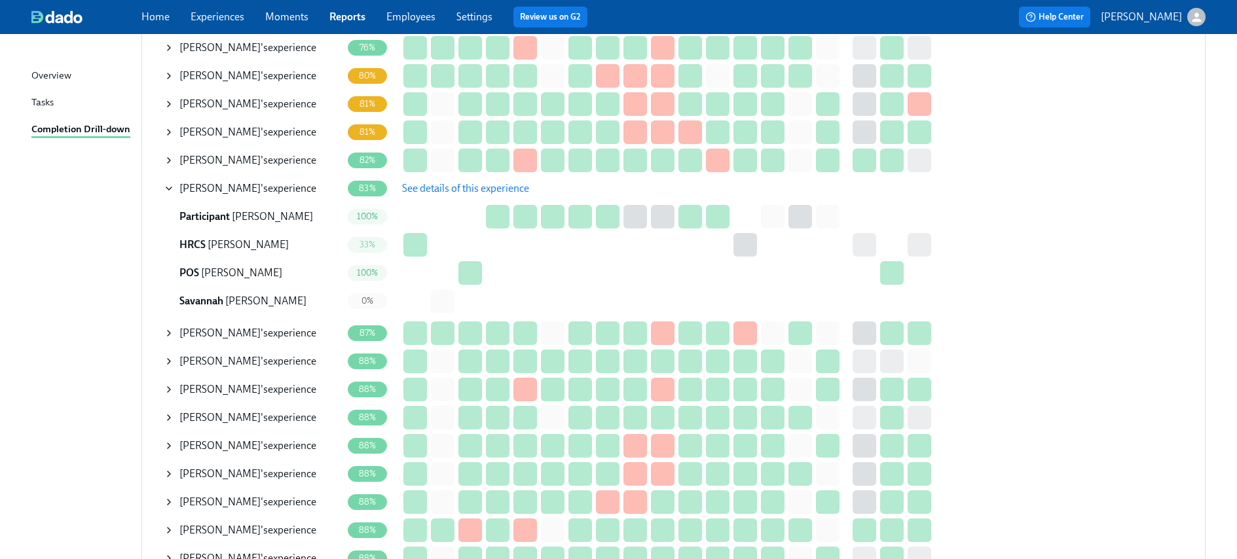
click at [484, 184] on span "See details of this experience" at bounding box center [465, 188] width 127 height 13
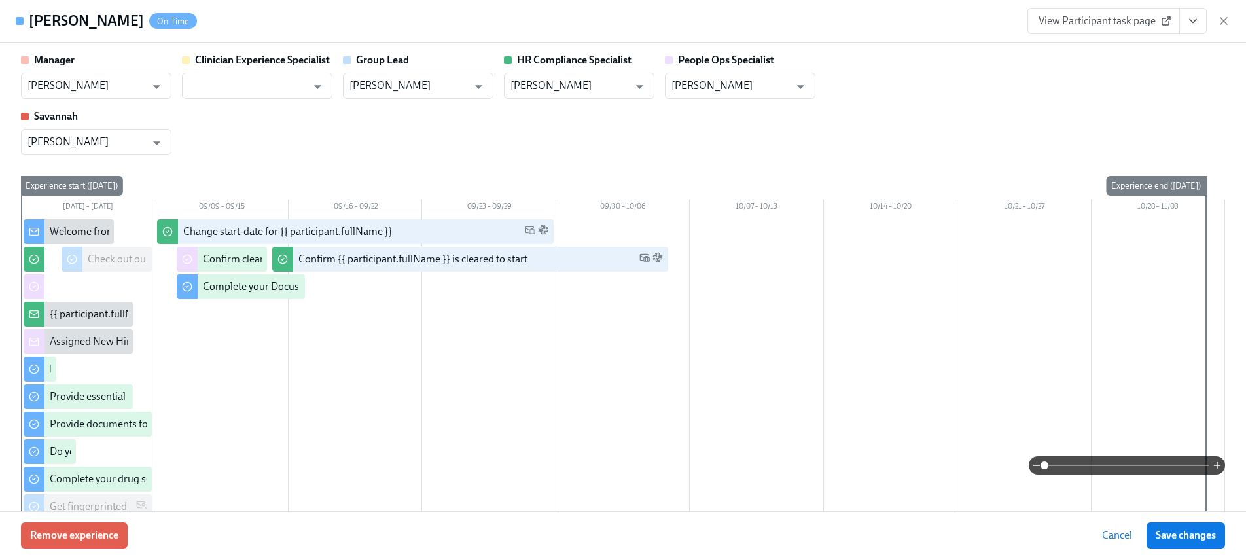
click at [1188, 23] on icon "View task page" at bounding box center [1193, 20] width 13 height 13
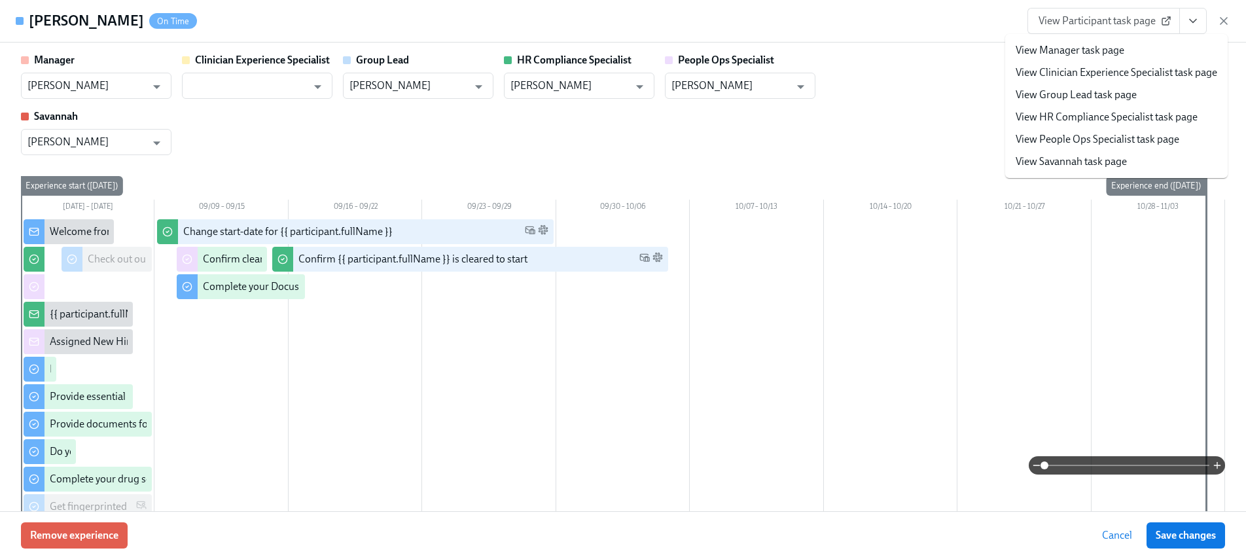
click at [1112, 113] on link "View HR Compliance Specialist task page" at bounding box center [1107, 117] width 182 height 14
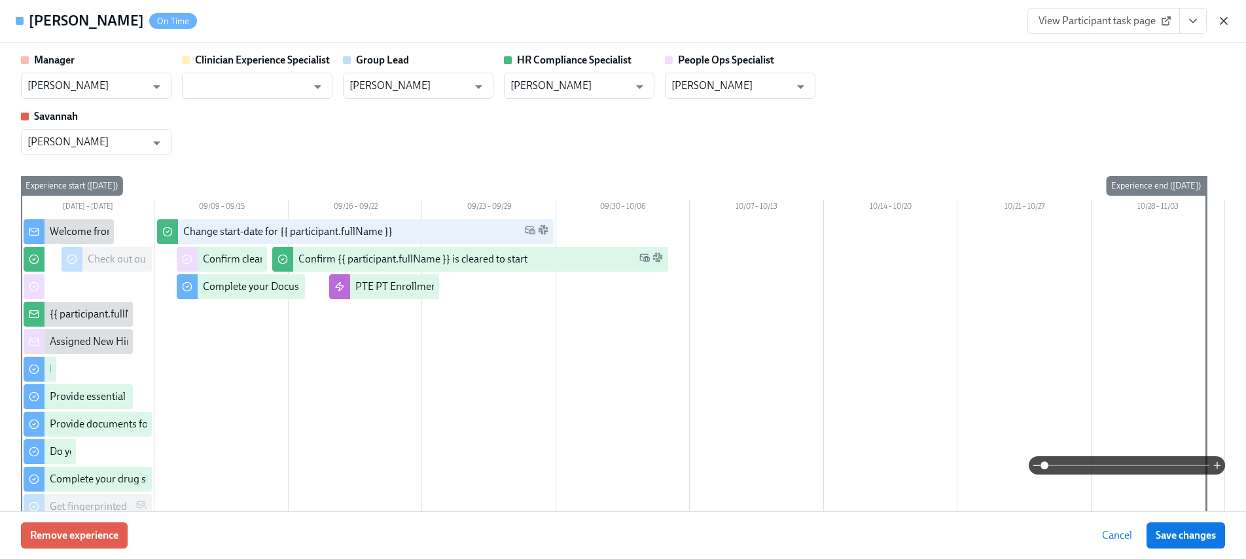
click at [1227, 20] on icon "button" at bounding box center [1224, 20] width 13 height 13
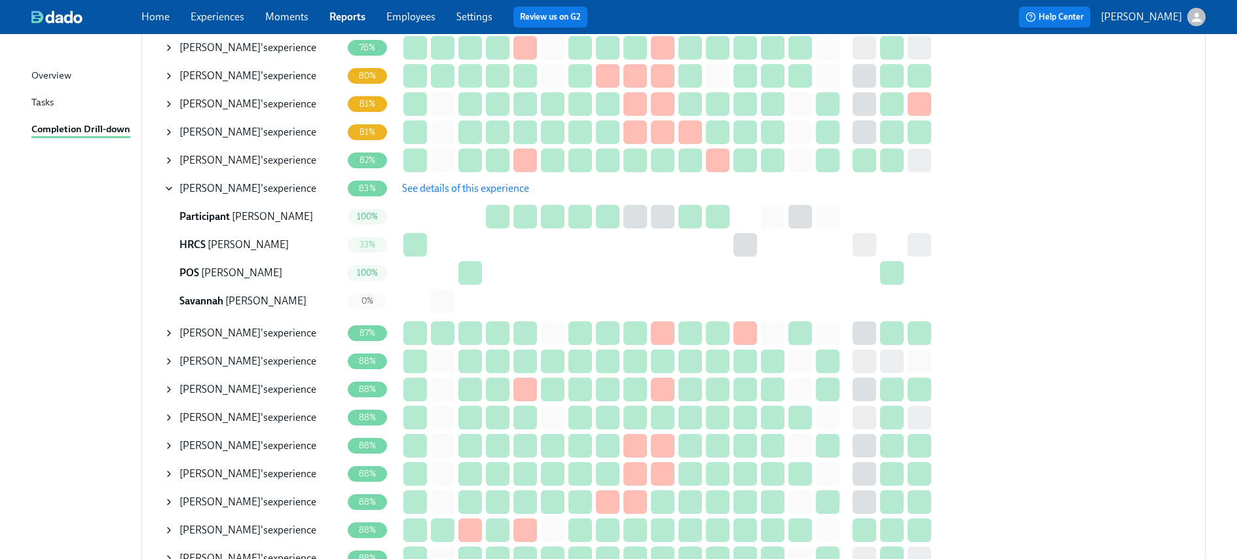
click at [172, 183] on icon at bounding box center [169, 188] width 10 height 10
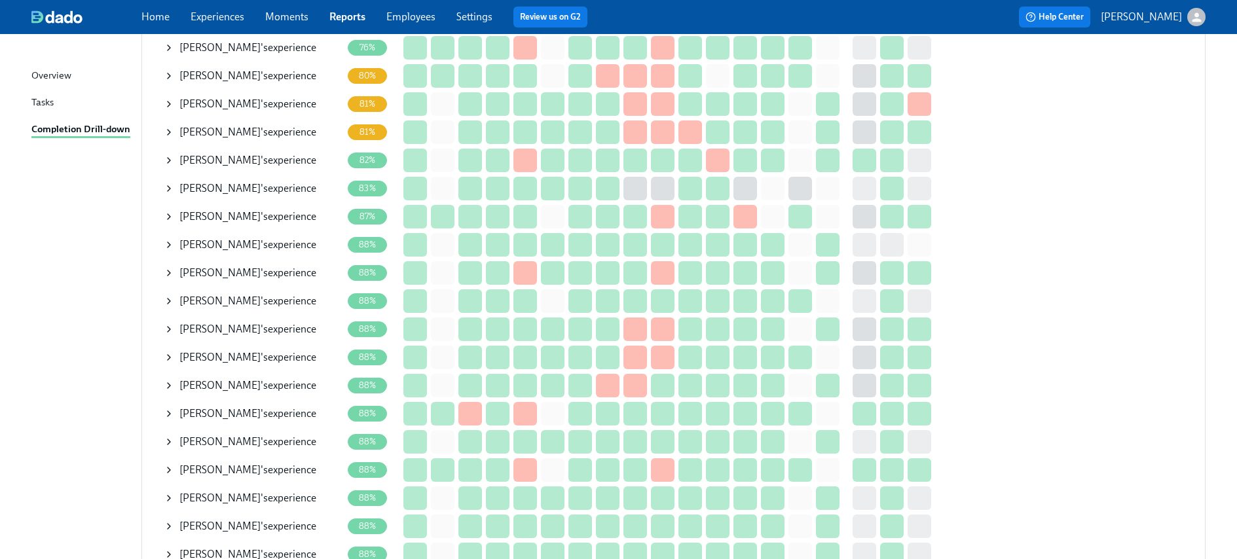
click at [215, 41] on span "Xiaoyu Zhang" at bounding box center [219, 47] width 81 height 12
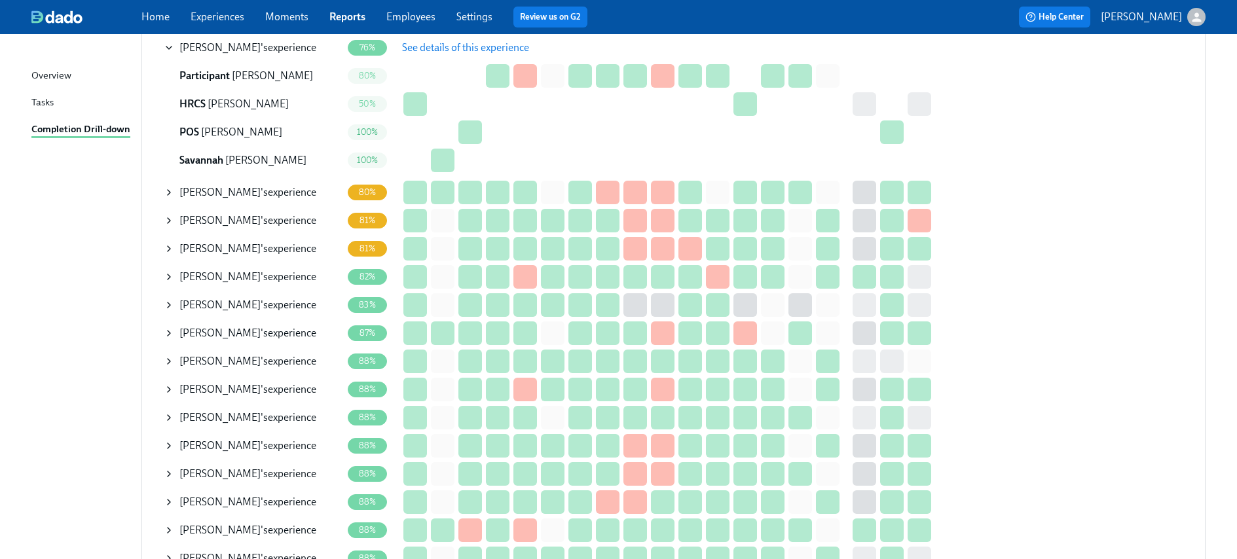
click at [476, 42] on span "See details of this experience" at bounding box center [465, 47] width 127 height 13
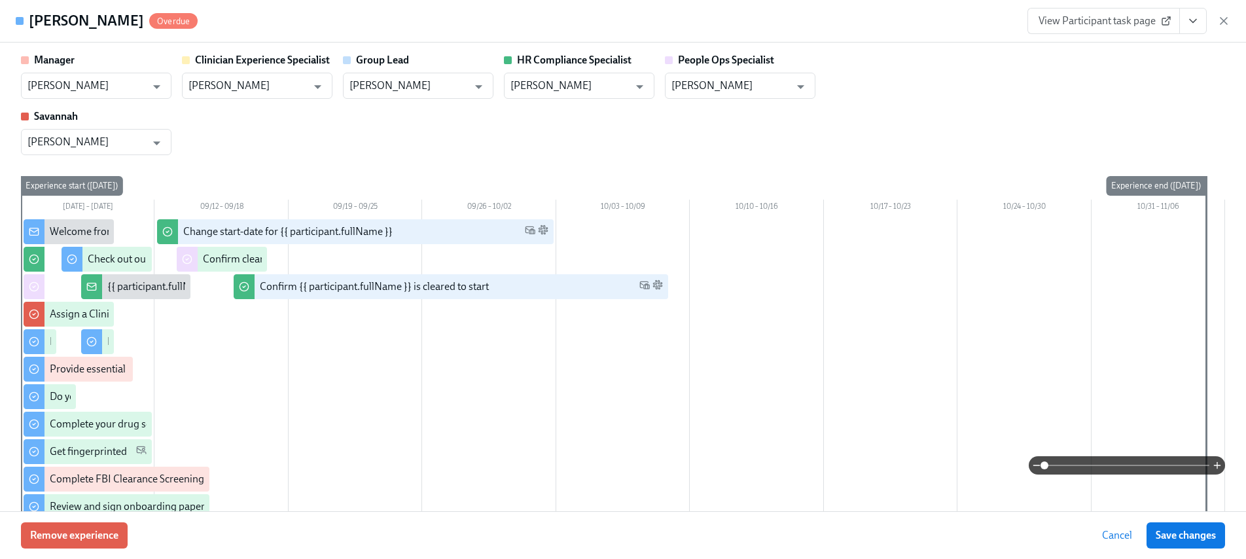
click at [1185, 20] on button "View task page" at bounding box center [1193, 21] width 27 height 26
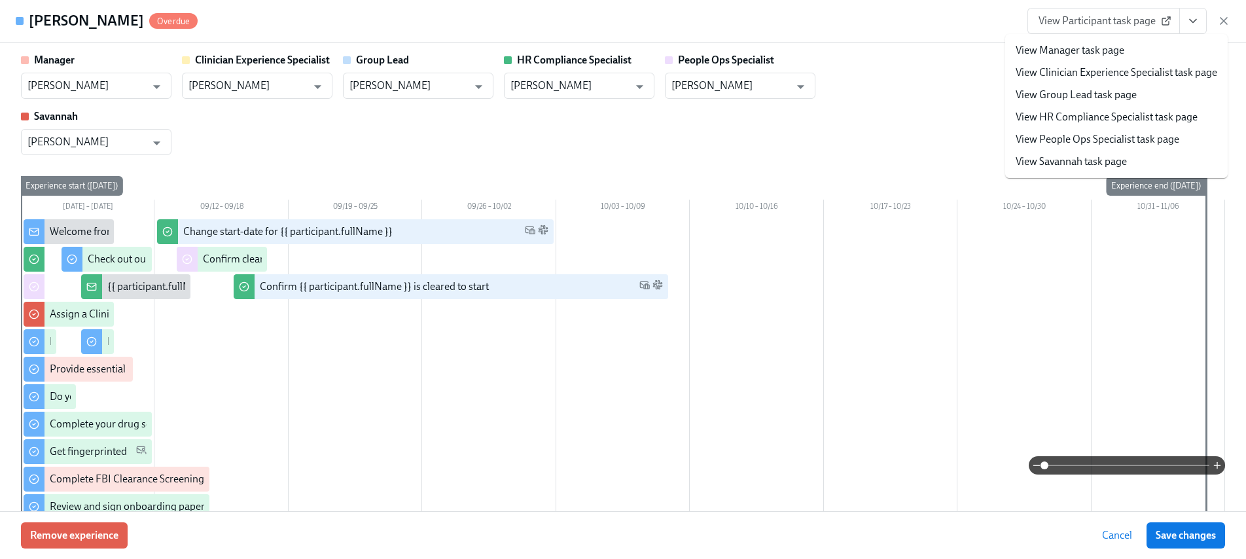
click at [1060, 113] on link "View HR Compliance Specialist task page" at bounding box center [1107, 117] width 182 height 14
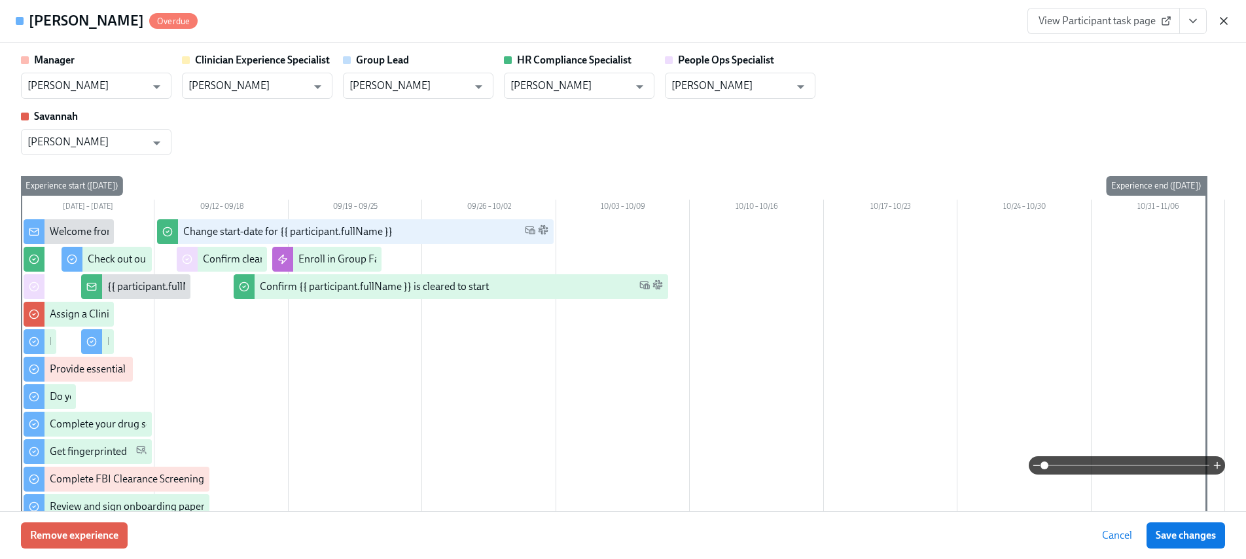
click at [1229, 22] on icon "button" at bounding box center [1224, 20] width 13 height 13
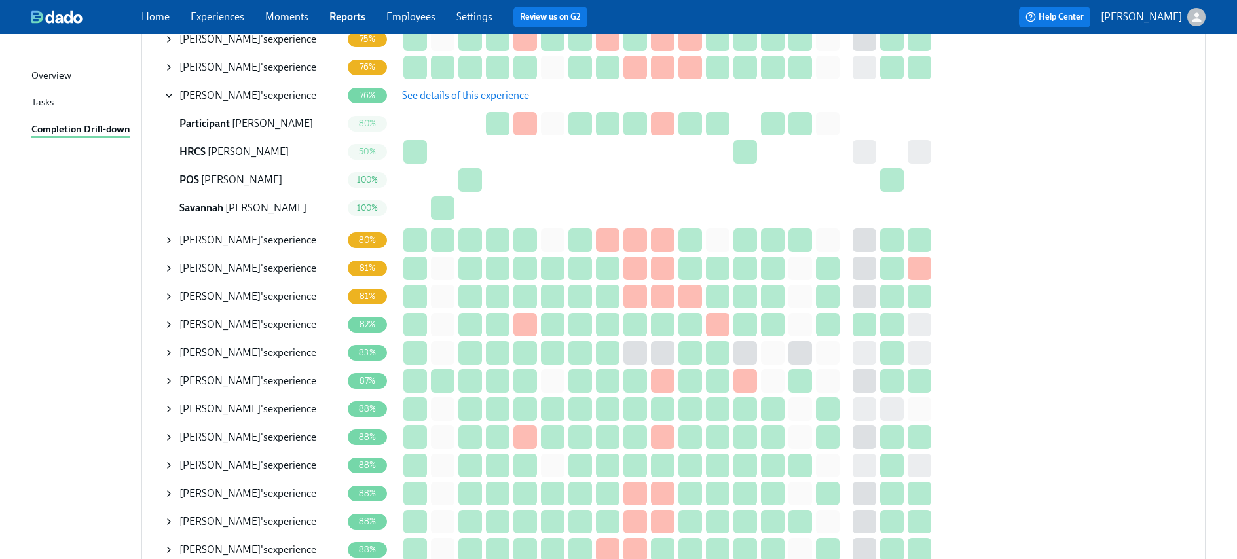
scroll to position [445, 0]
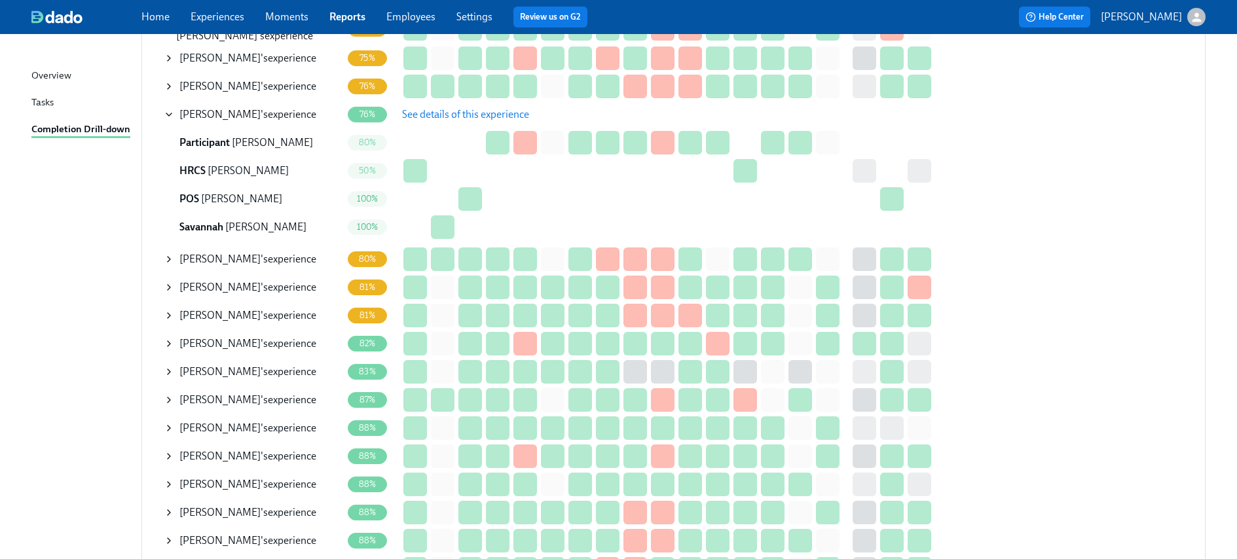
click at [175, 106] on div "Xiaoyu Zhang 's experience" at bounding box center [253, 114] width 178 height 26
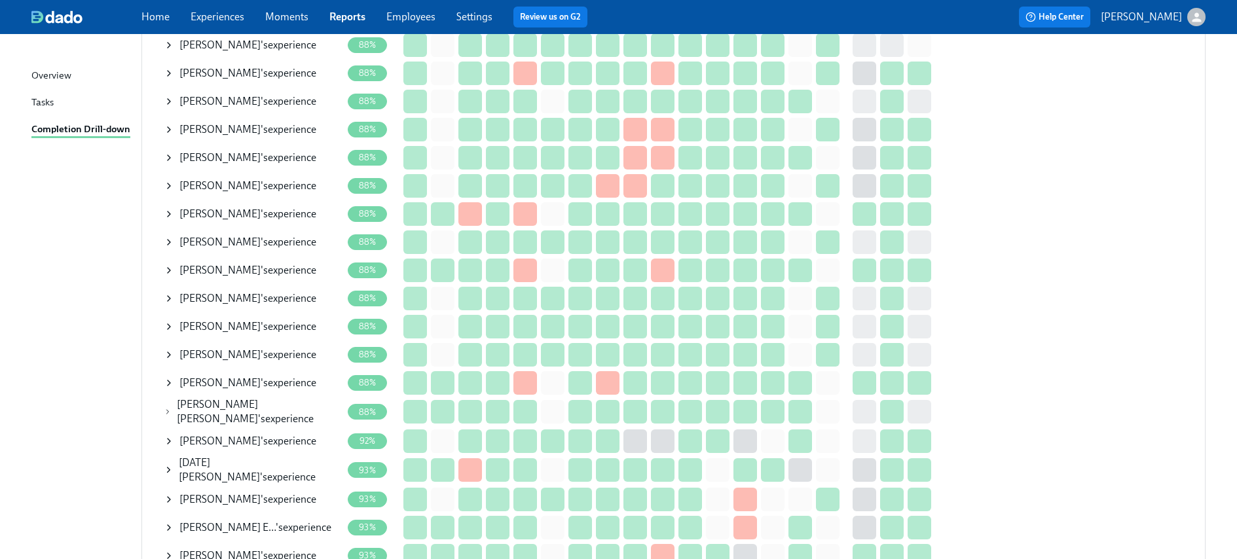
scroll to position [717, 0]
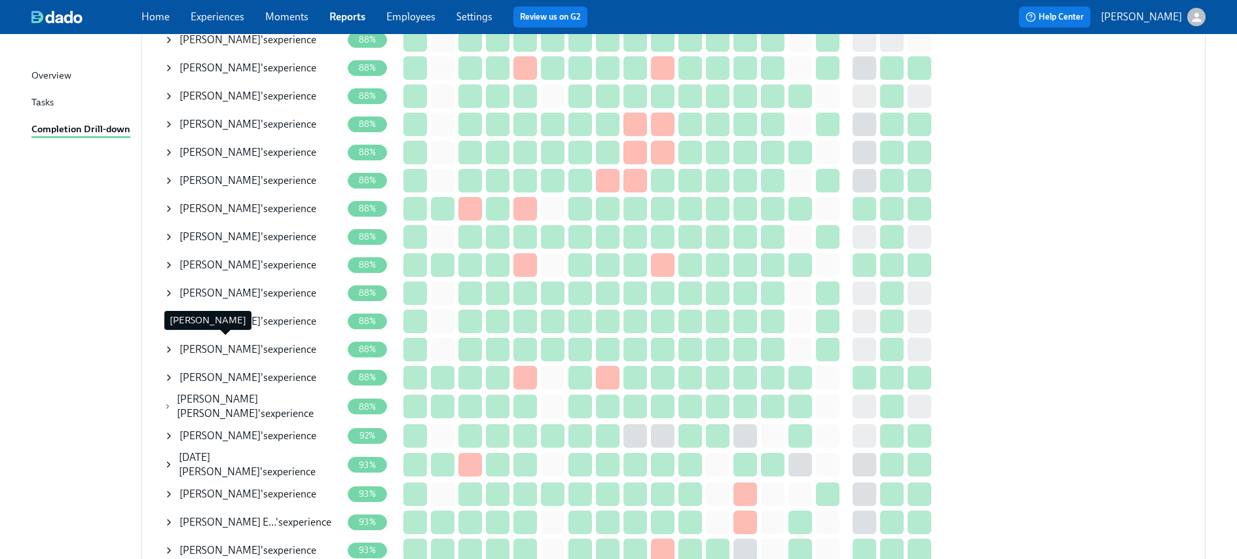
click at [216, 343] on span "P. Venegas-Plancarte" at bounding box center [219, 349] width 81 height 12
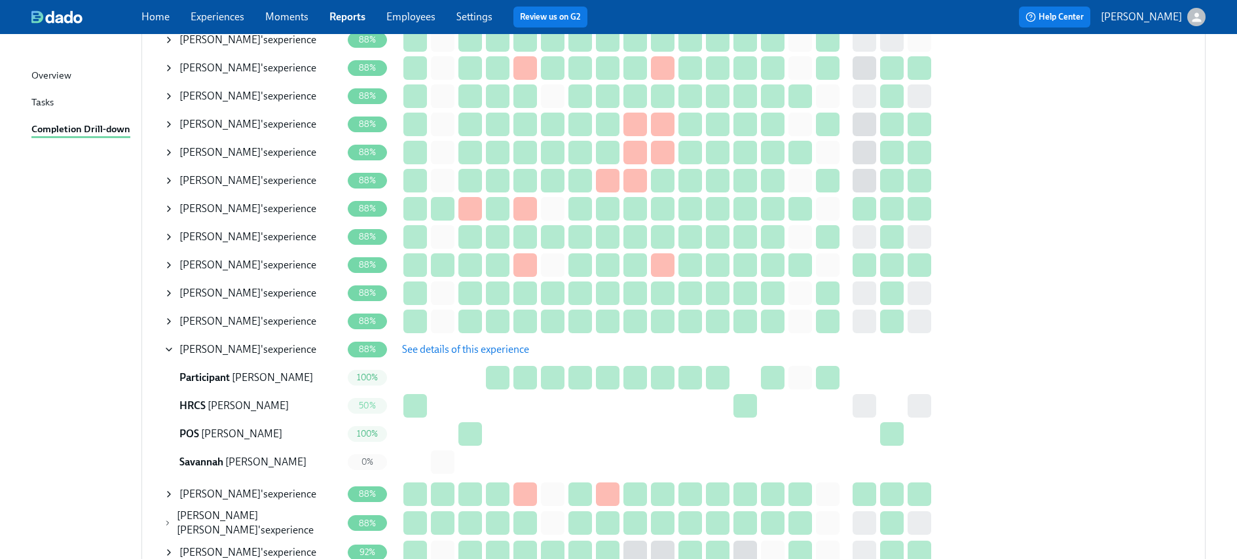
click at [444, 343] on span "See details of this experience" at bounding box center [465, 349] width 127 height 13
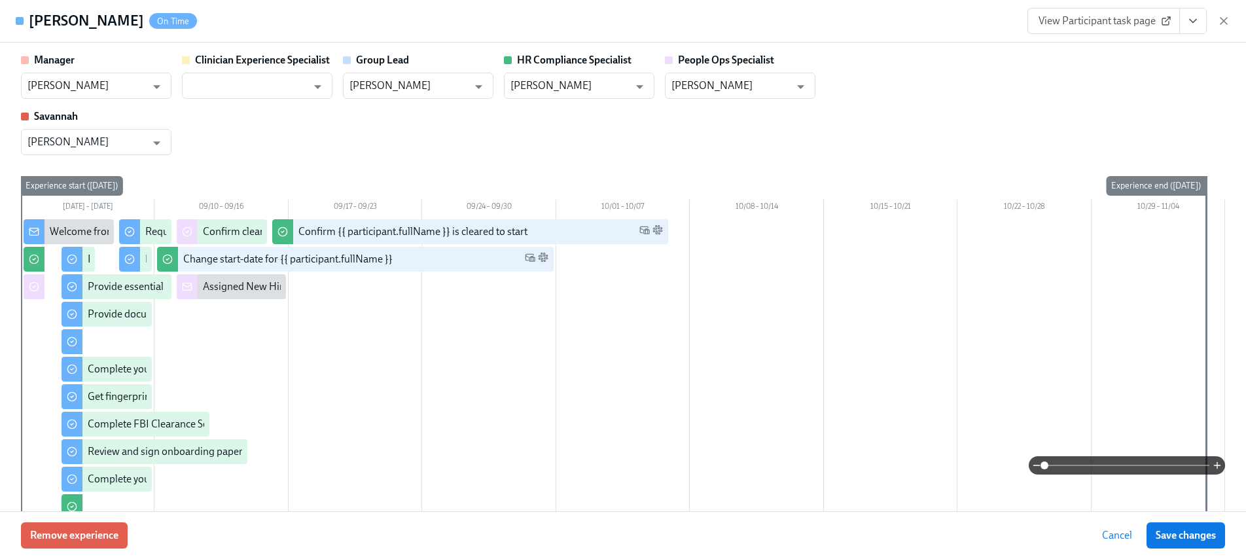
click at [1200, 24] on button "View task page" at bounding box center [1193, 21] width 27 height 26
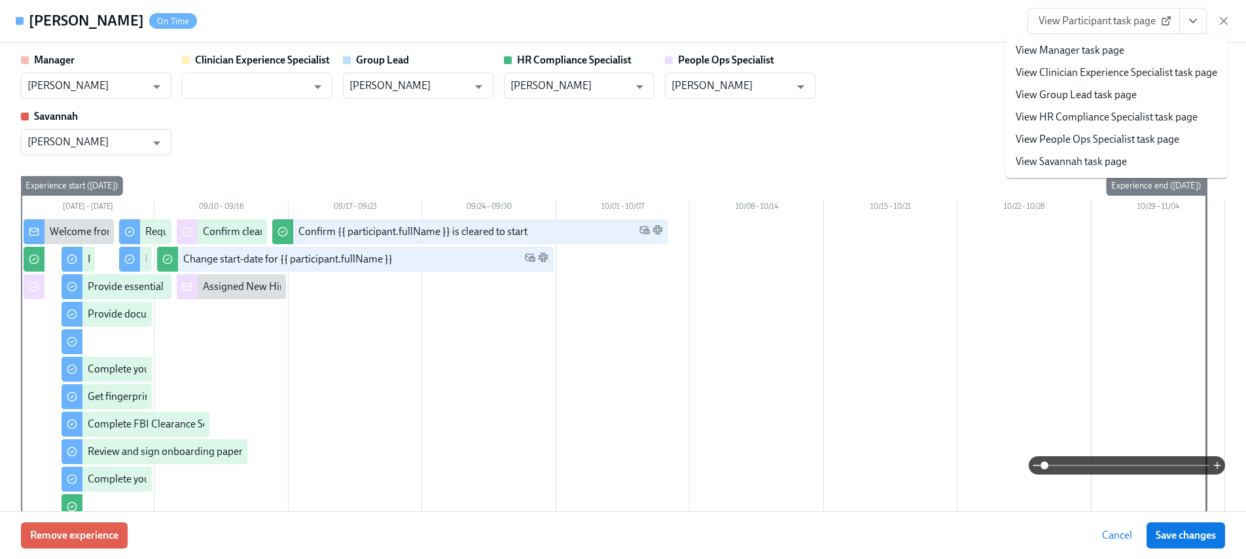
click at [1049, 114] on link "View HR Compliance Specialist task page" at bounding box center [1107, 117] width 182 height 14
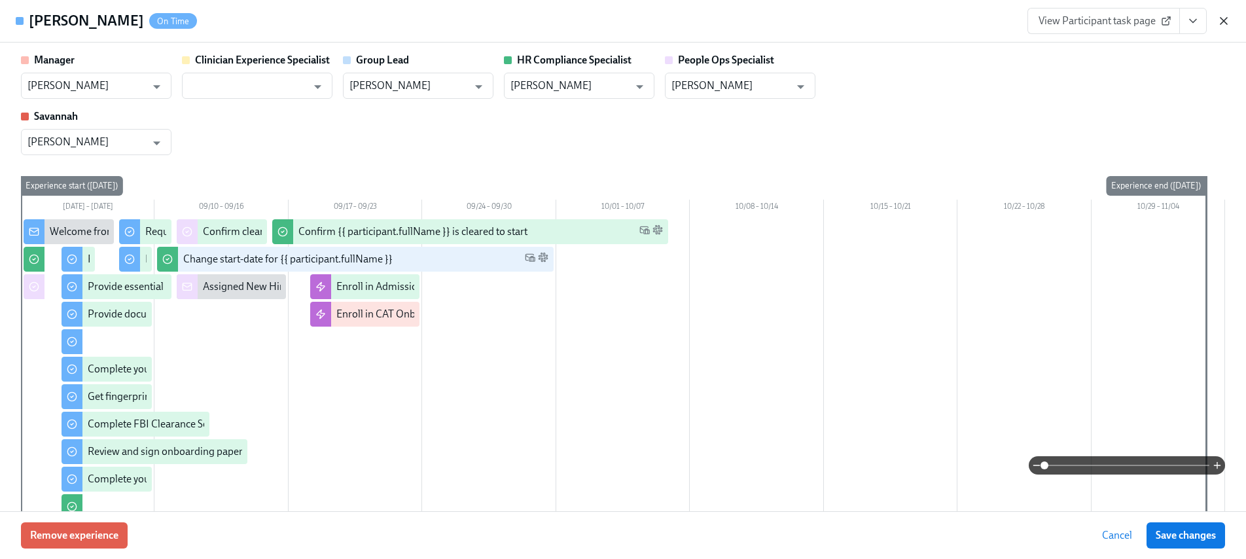
click at [1229, 20] on icon "button" at bounding box center [1224, 20] width 13 height 13
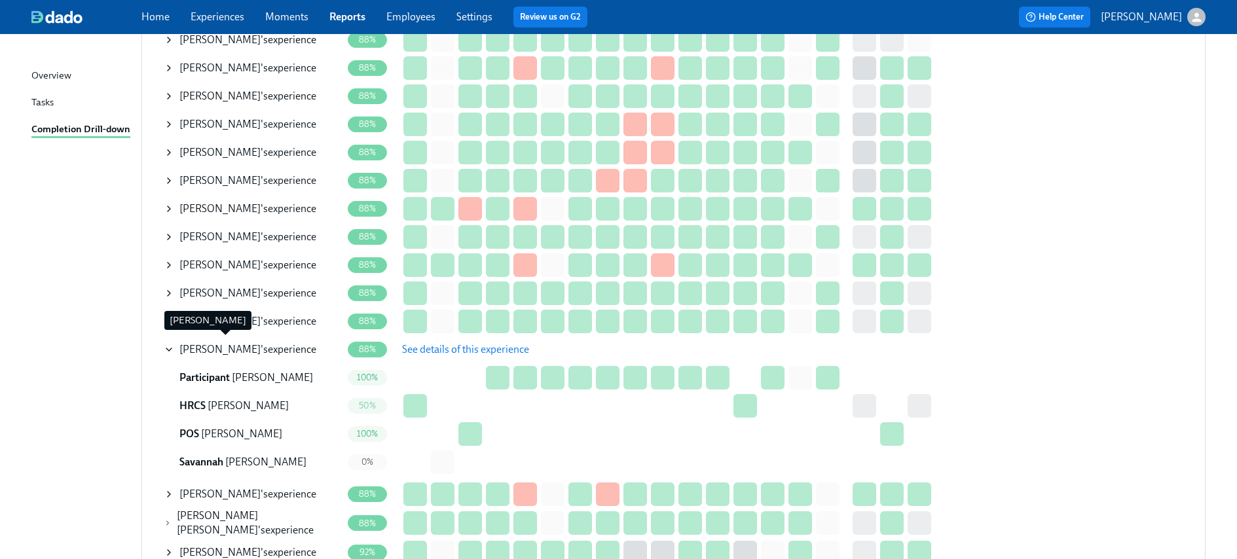
click at [214, 343] on span "P. Venegas-Plancarte" at bounding box center [219, 349] width 81 height 12
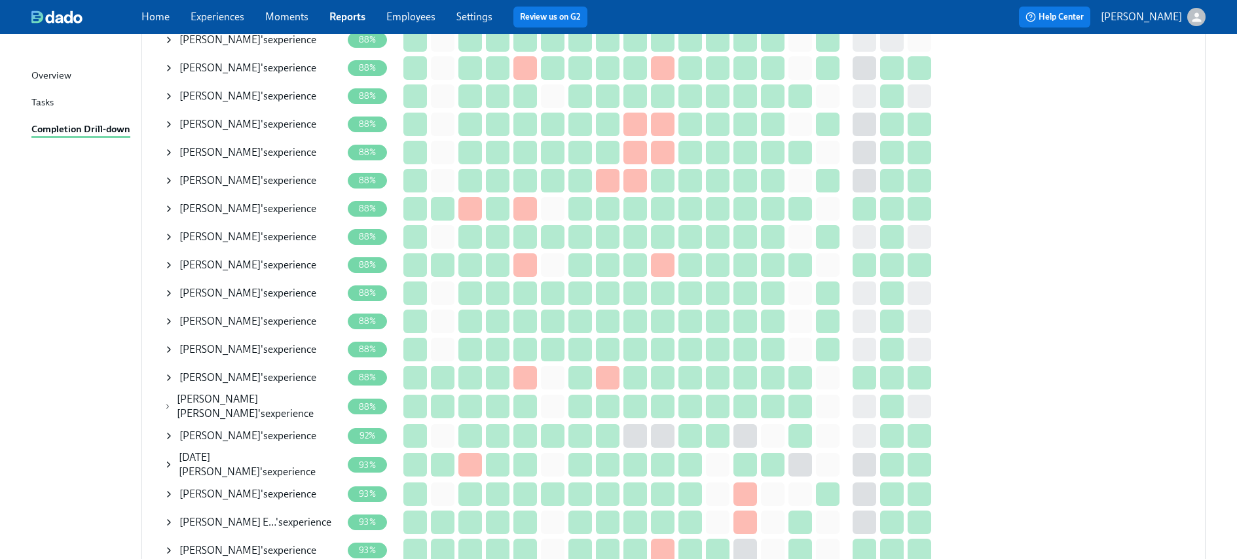
click at [222, 403] on span "McKenna Young" at bounding box center [217, 406] width 81 height 27
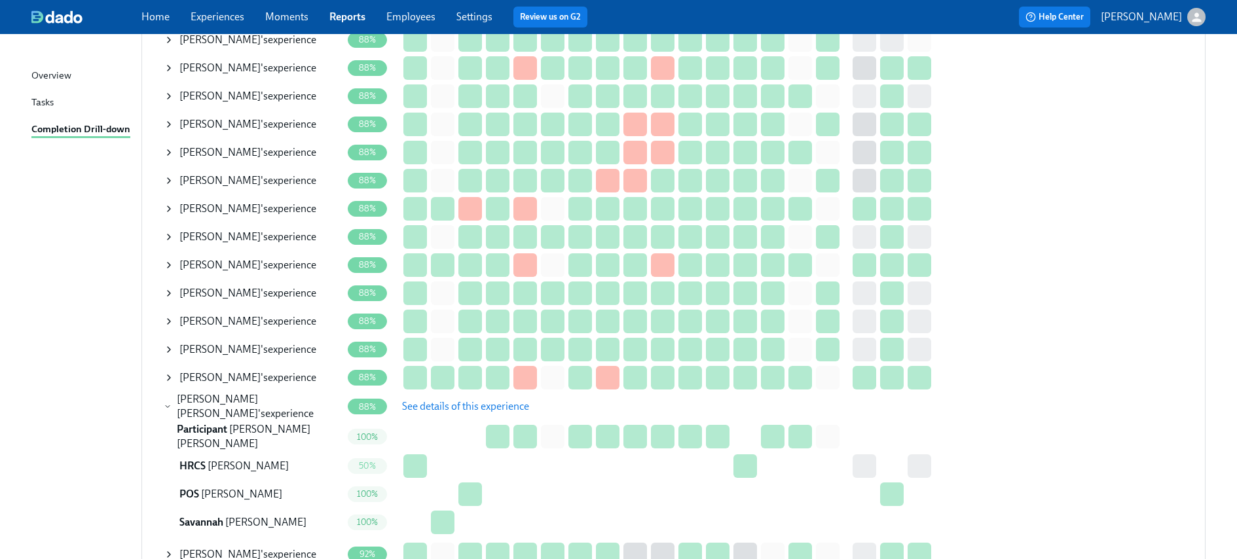
click at [452, 400] on span "See details of this experience" at bounding box center [465, 406] width 127 height 13
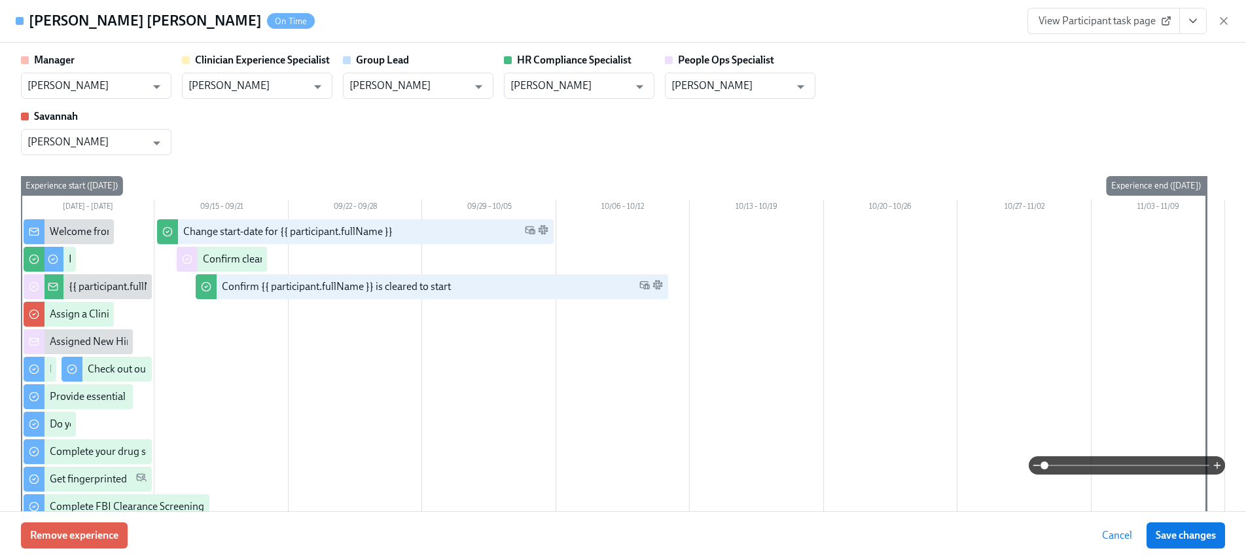
click at [1193, 26] on icon "View task page" at bounding box center [1193, 20] width 13 height 13
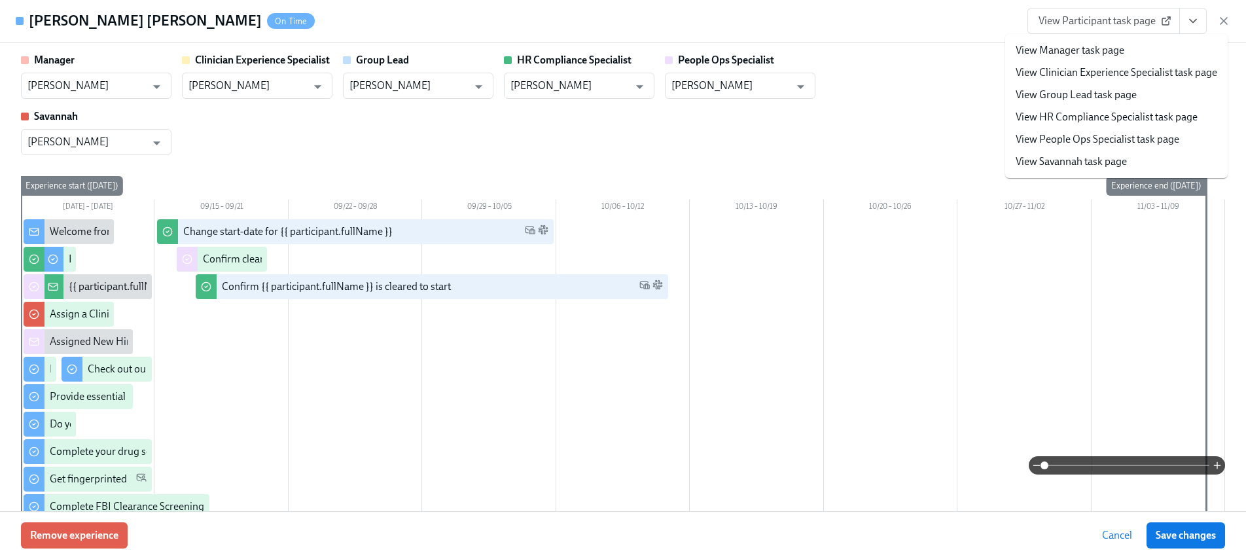
click at [1069, 121] on link "View HR Compliance Specialist task page" at bounding box center [1107, 117] width 182 height 14
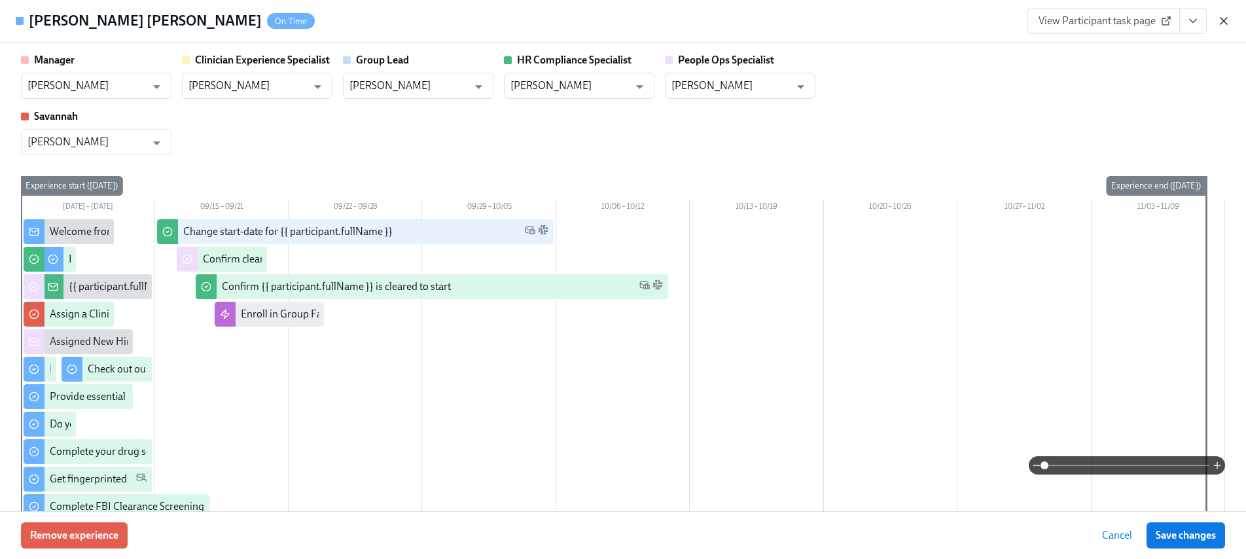
click at [1223, 24] on icon "button" at bounding box center [1224, 20] width 13 height 13
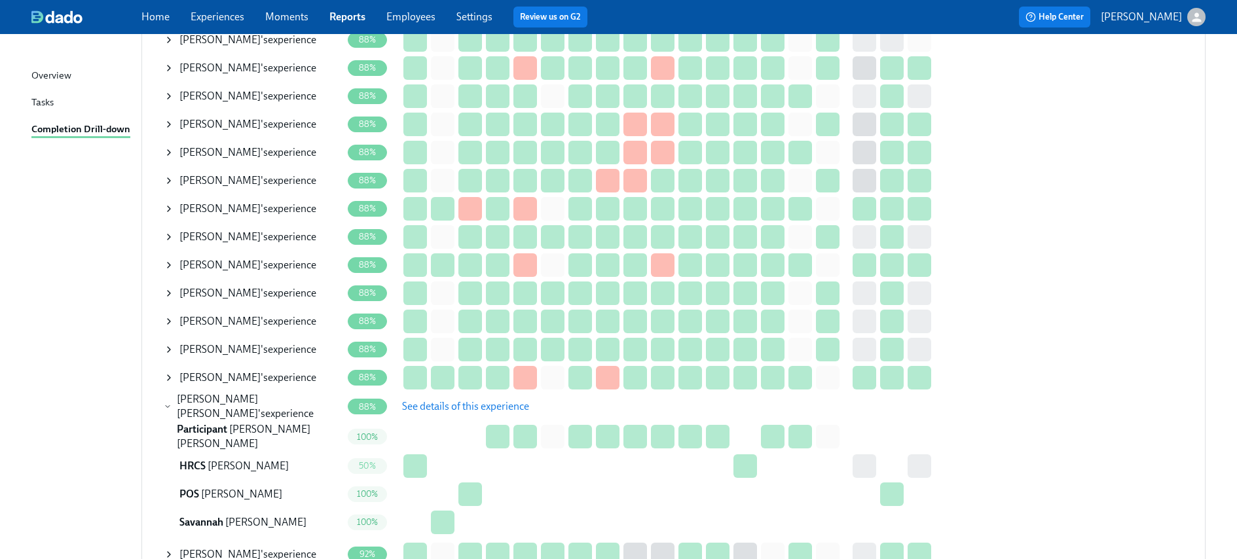
click at [462, 400] on span "See details of this experience" at bounding box center [465, 406] width 127 height 13
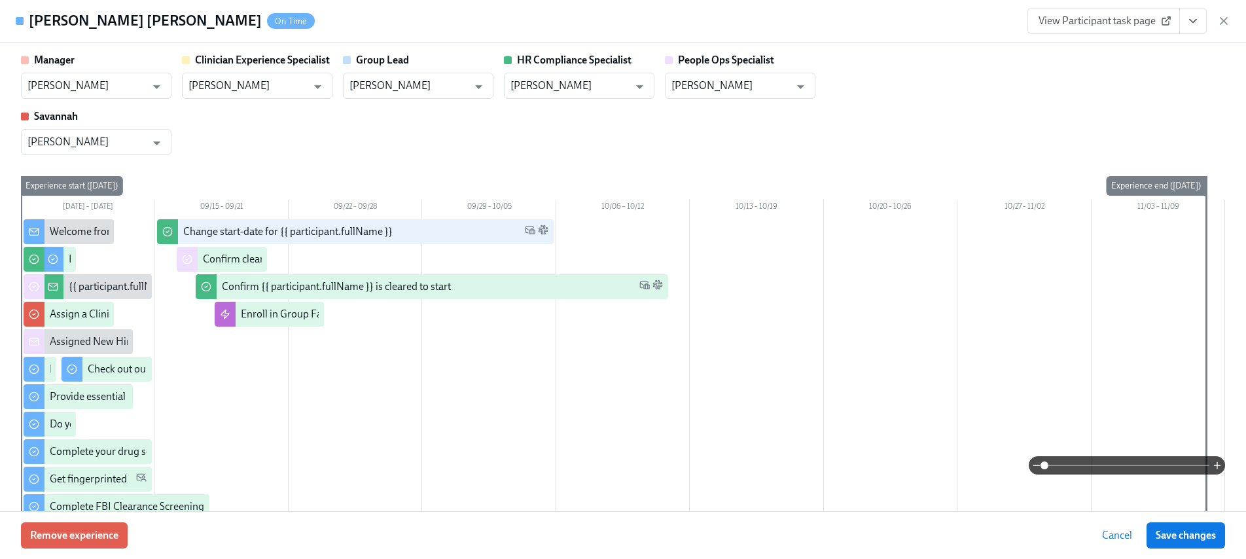
click at [1231, 20] on div "McKenna Young On Time View Participant task page" at bounding box center [623, 21] width 1246 height 43
click at [1225, 20] on icon "button" at bounding box center [1224, 20] width 13 height 13
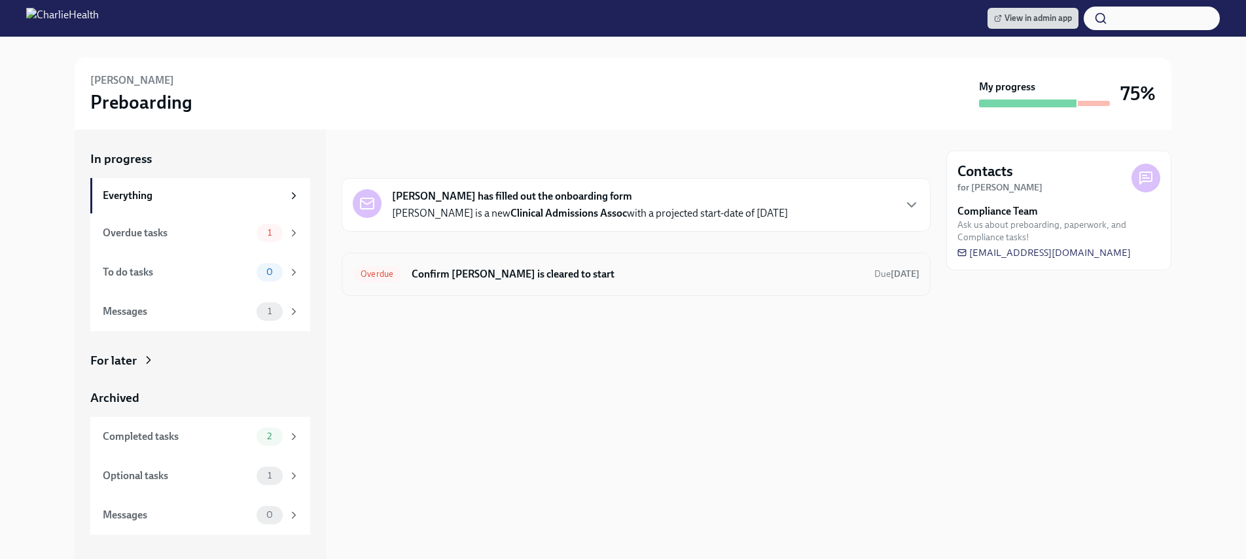
click at [543, 271] on h6 "Confirm Maralee Frush is cleared to start" at bounding box center [638, 274] width 452 height 14
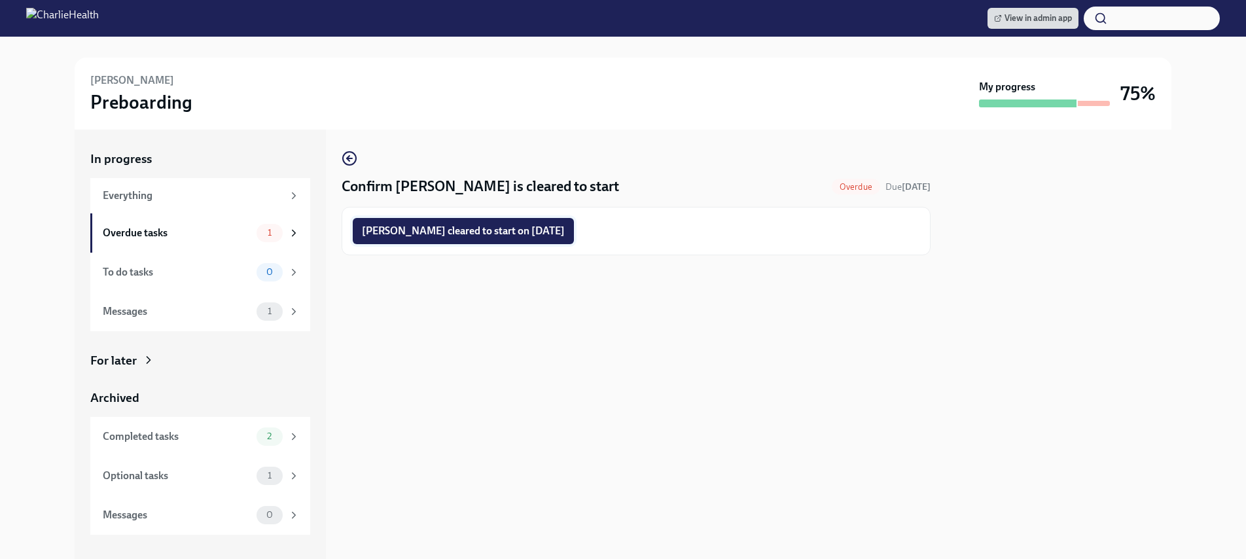
click at [519, 233] on span "Maralee Frush cleared to start on 09/22/2025" at bounding box center [463, 231] width 203 height 13
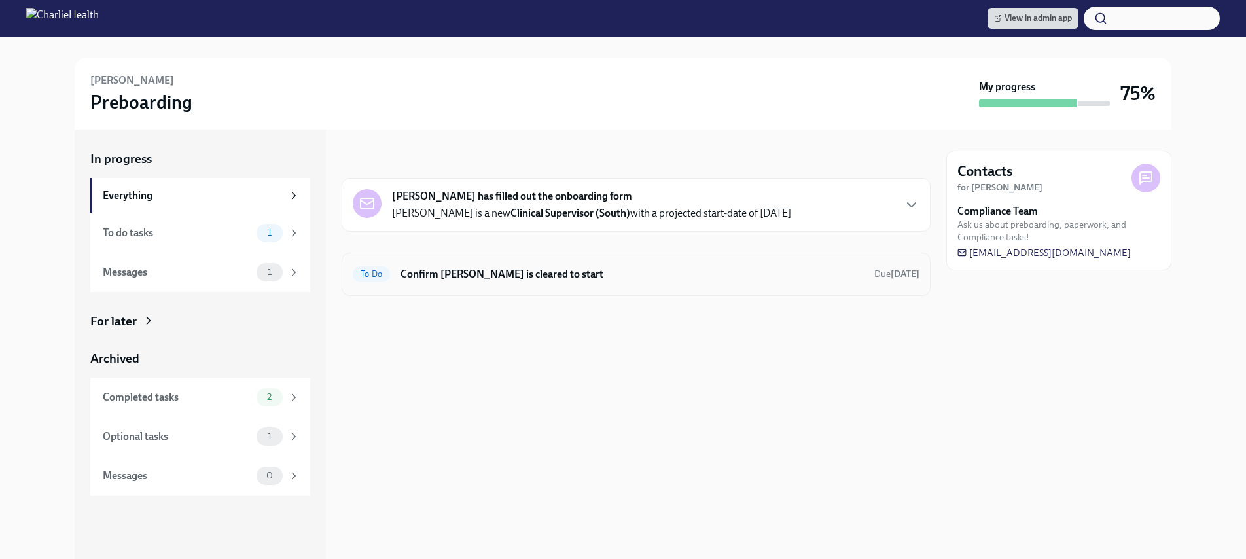
click at [535, 274] on h6 "Confirm [PERSON_NAME] is cleared to start" at bounding box center [632, 274] width 463 height 14
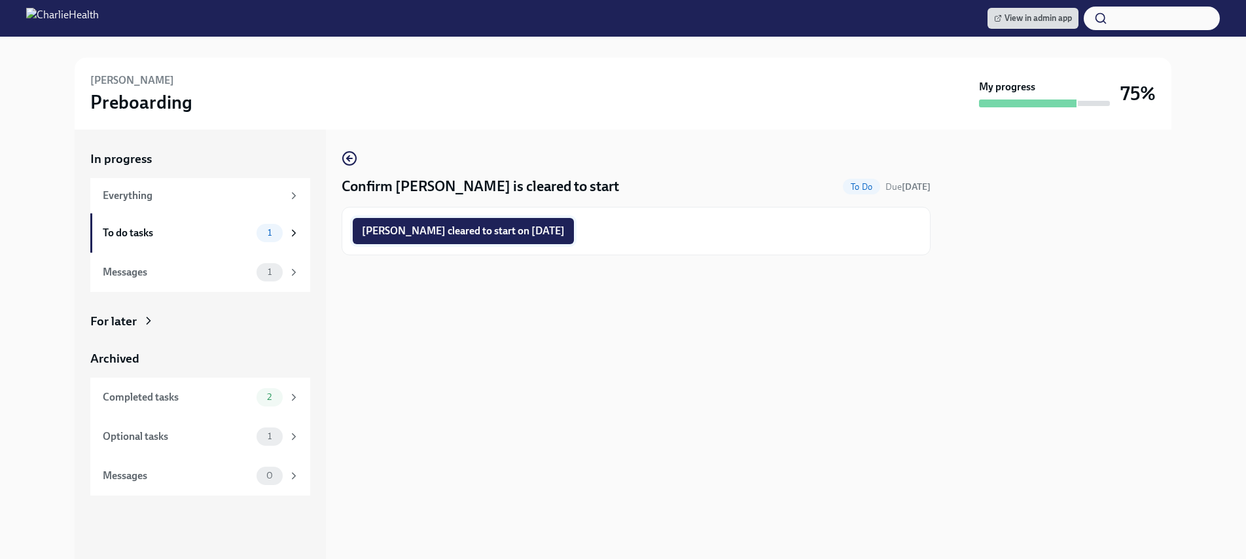
click at [499, 234] on span "Whitney McDaniel cleared to start on 09/22/2025" at bounding box center [463, 231] width 203 height 13
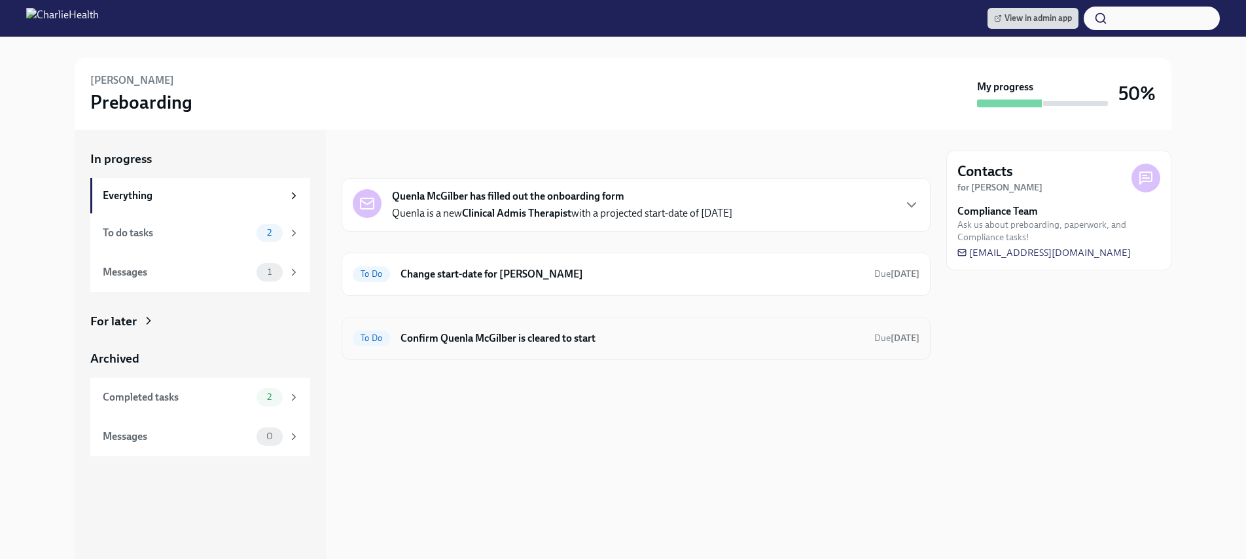
click at [524, 343] on h6 "Confirm Quenla McGilber is cleared to start" at bounding box center [632, 338] width 463 height 14
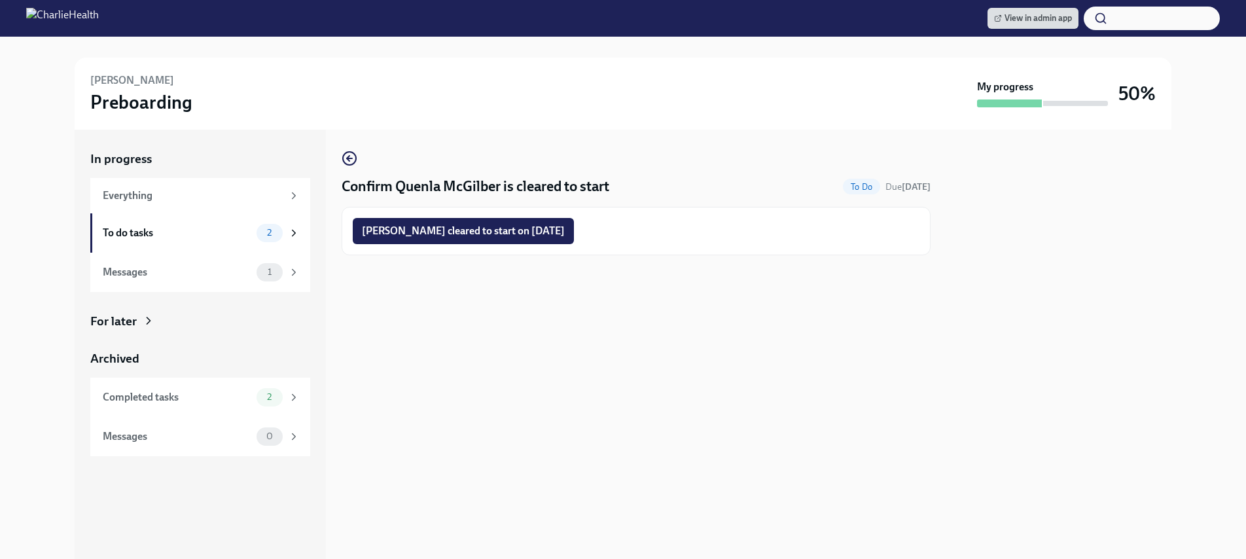
click at [516, 217] on div "Quenla McGilber cleared to start on 09/22/2025" at bounding box center [636, 231] width 589 height 48
click at [516, 225] on span "Quenla McGilber cleared to start on 09/22/2025" at bounding box center [463, 231] width 203 height 13
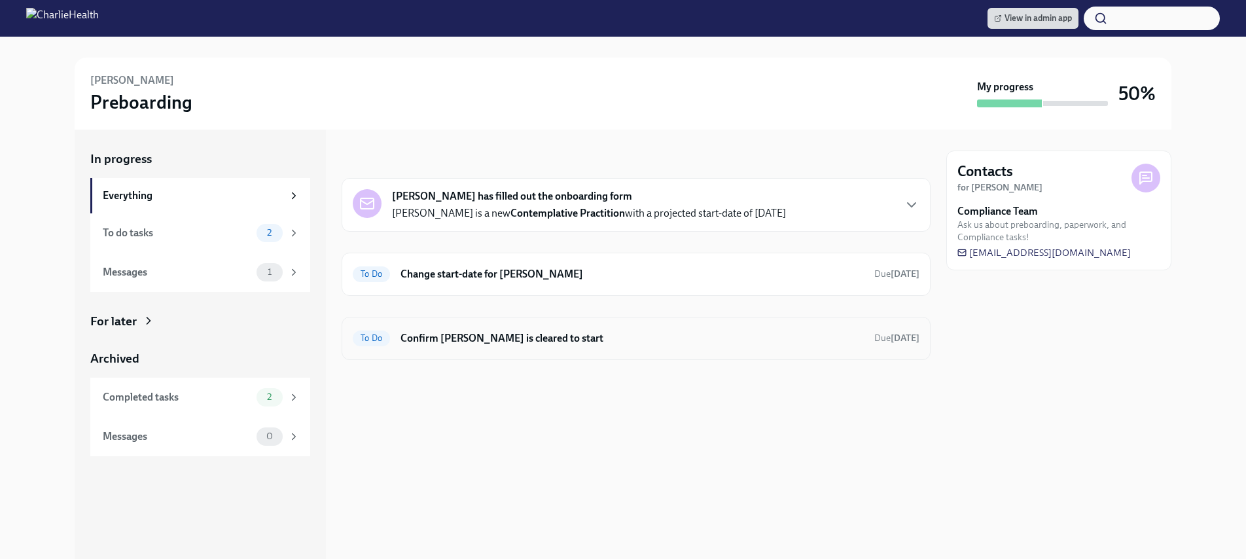
click at [489, 348] on div "To Do Confirm [PERSON_NAME] is cleared to start Due [DATE]" at bounding box center [636, 338] width 567 height 21
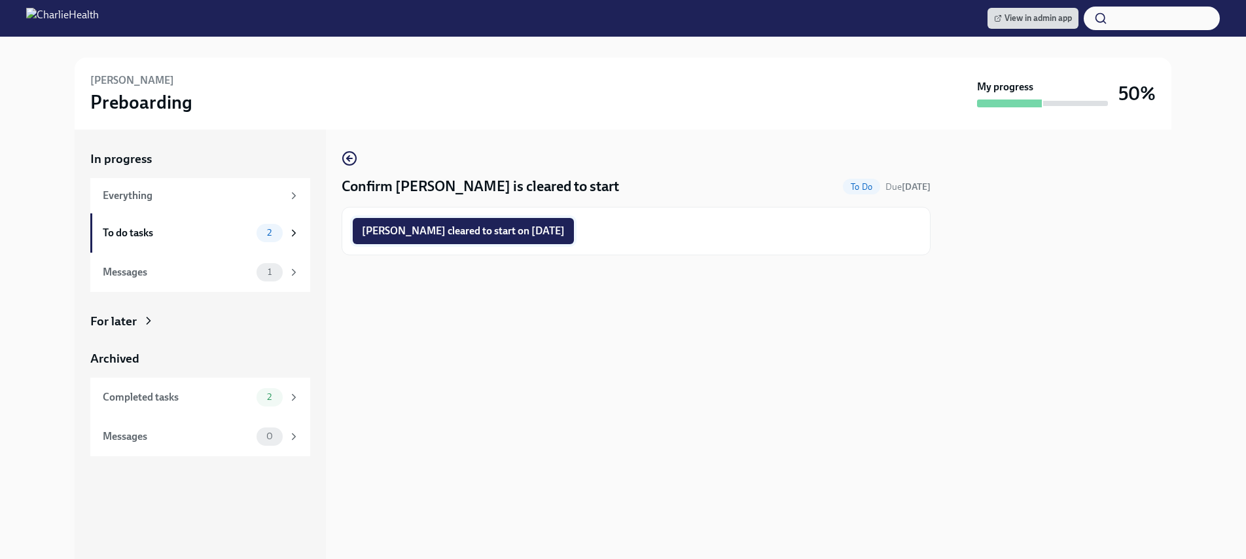
click at [527, 226] on span "[PERSON_NAME] cleared to start on [DATE]" at bounding box center [463, 231] width 203 height 13
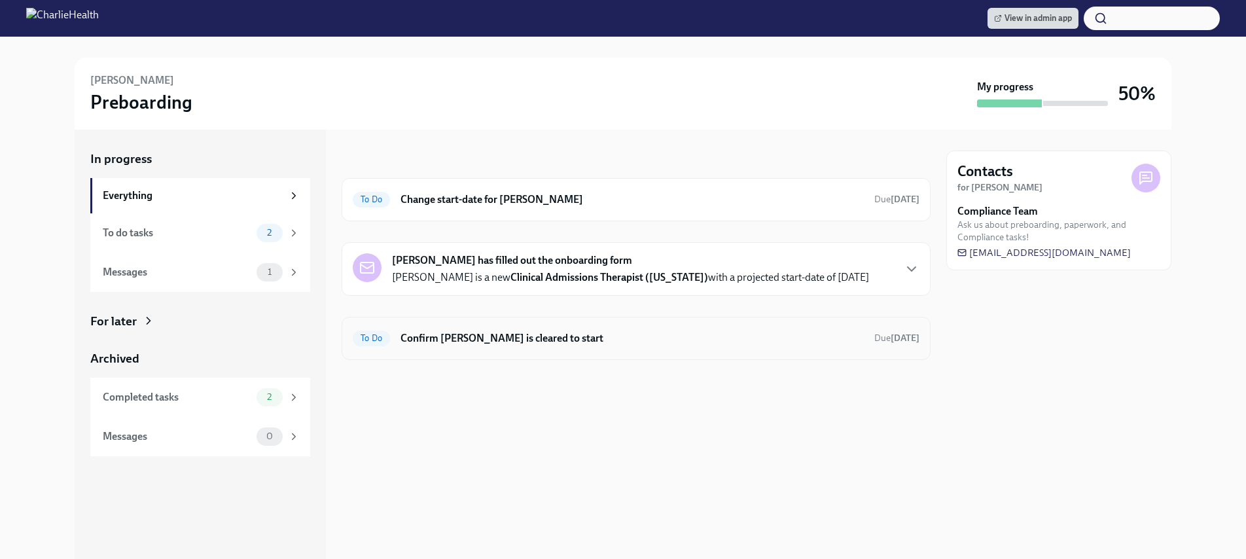
click at [471, 343] on h6 "Confirm Kiana Burchett is cleared to start" at bounding box center [632, 338] width 463 height 14
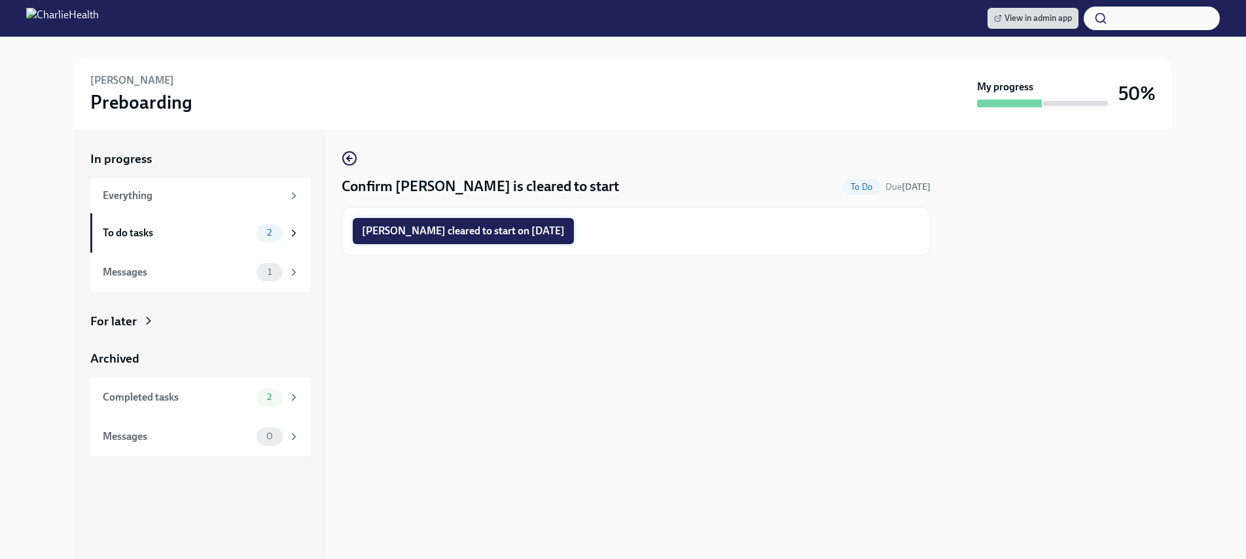
click at [476, 223] on button "Kiana Burchett cleared to start on 09/22/2025" at bounding box center [463, 231] width 221 height 26
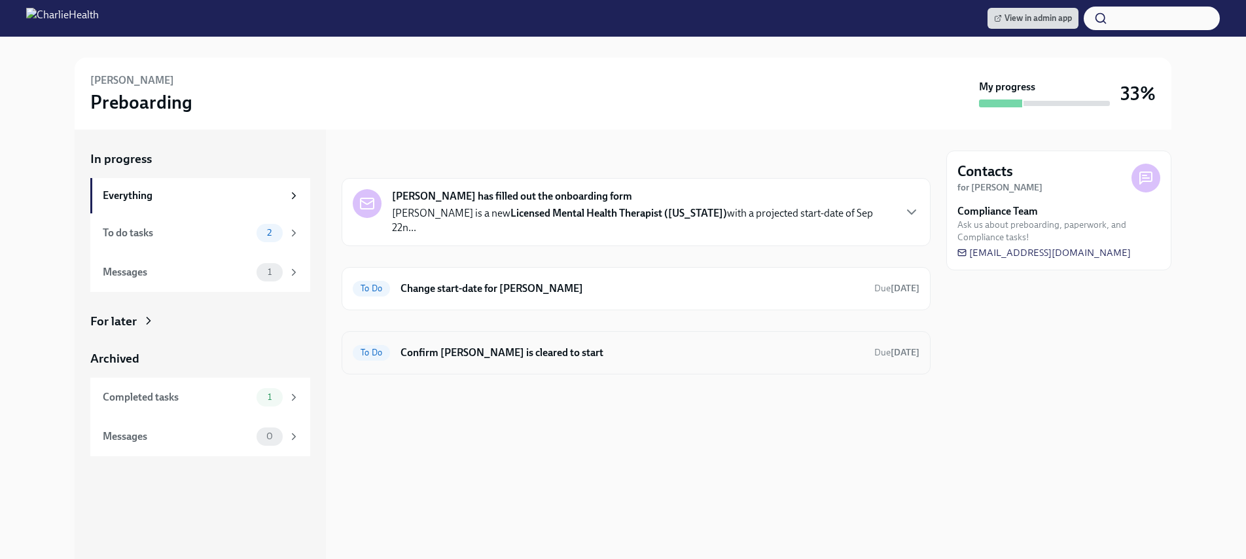
click at [493, 348] on div "To Do Confirm Quanesha Johnson is cleared to start Due Oct 6th" at bounding box center [636, 352] width 567 height 21
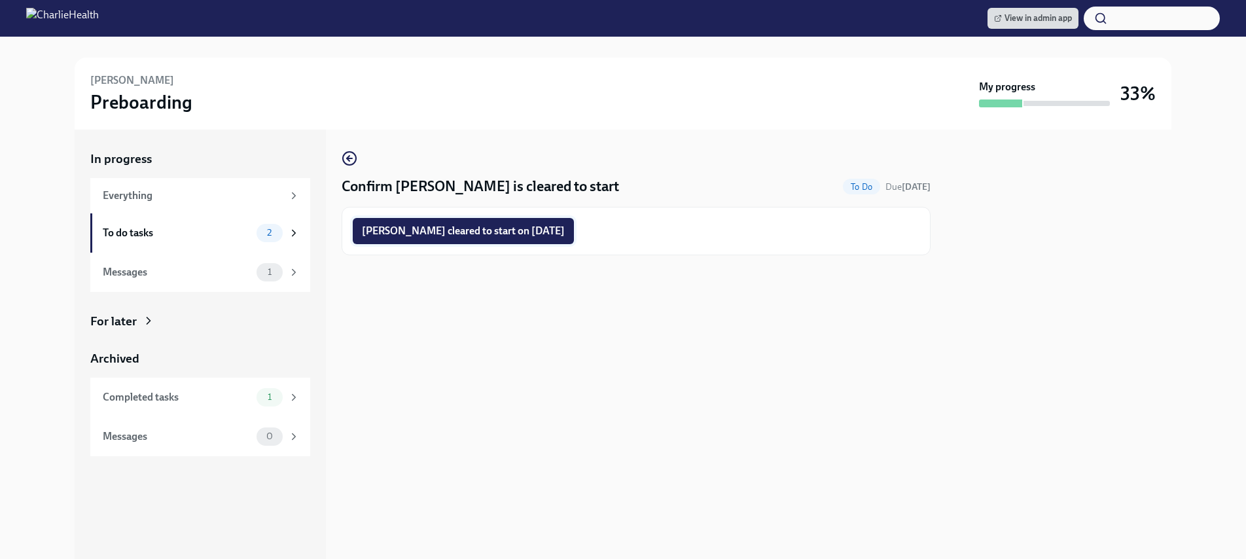
click at [499, 238] on button "Quanesha Johnson cleared to start on 09/22/2025" at bounding box center [463, 231] width 221 height 26
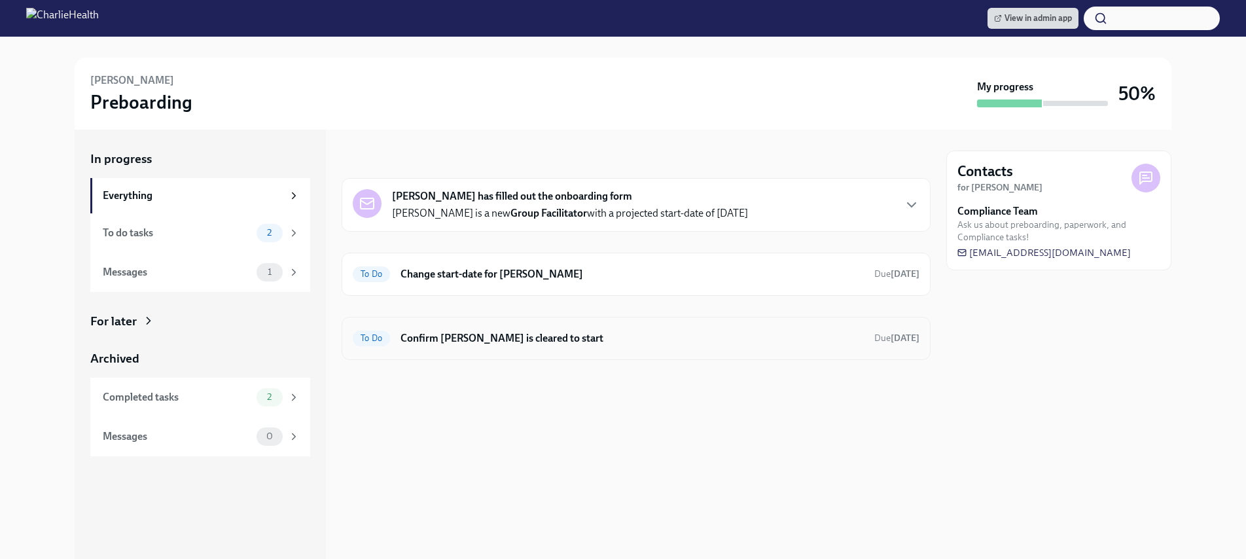
click at [507, 354] on div "To Do Confirm [PERSON_NAME] is cleared to start Due [DATE]" at bounding box center [636, 338] width 589 height 43
click at [501, 342] on h6 "Confirm [PERSON_NAME] is cleared to start" at bounding box center [632, 338] width 463 height 14
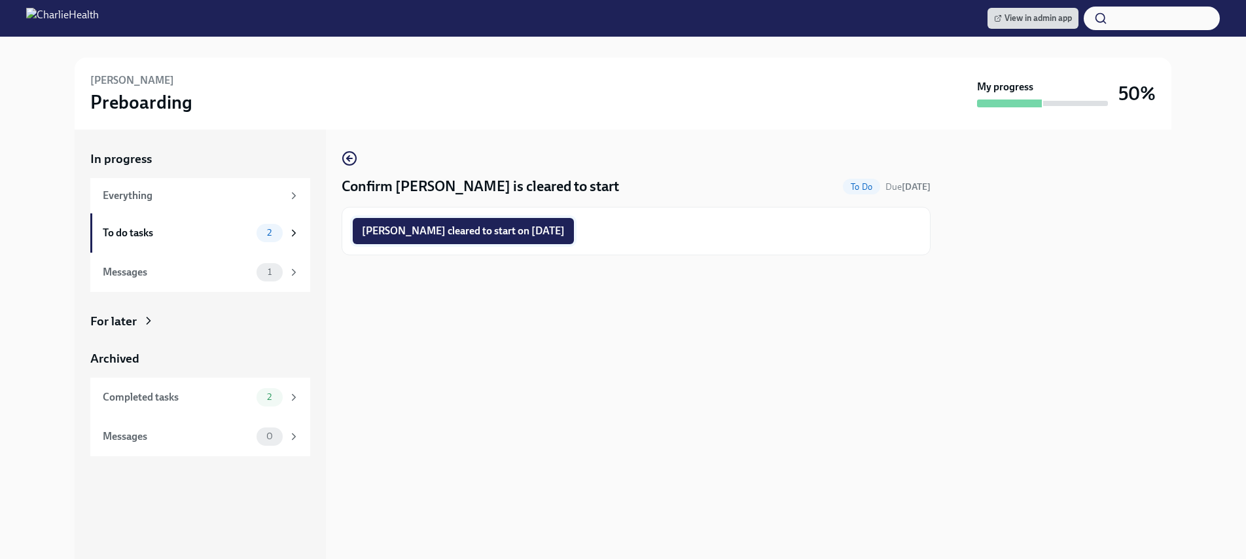
click at [460, 237] on span "[PERSON_NAME] cleared to start on [DATE]" at bounding box center [463, 231] width 203 height 13
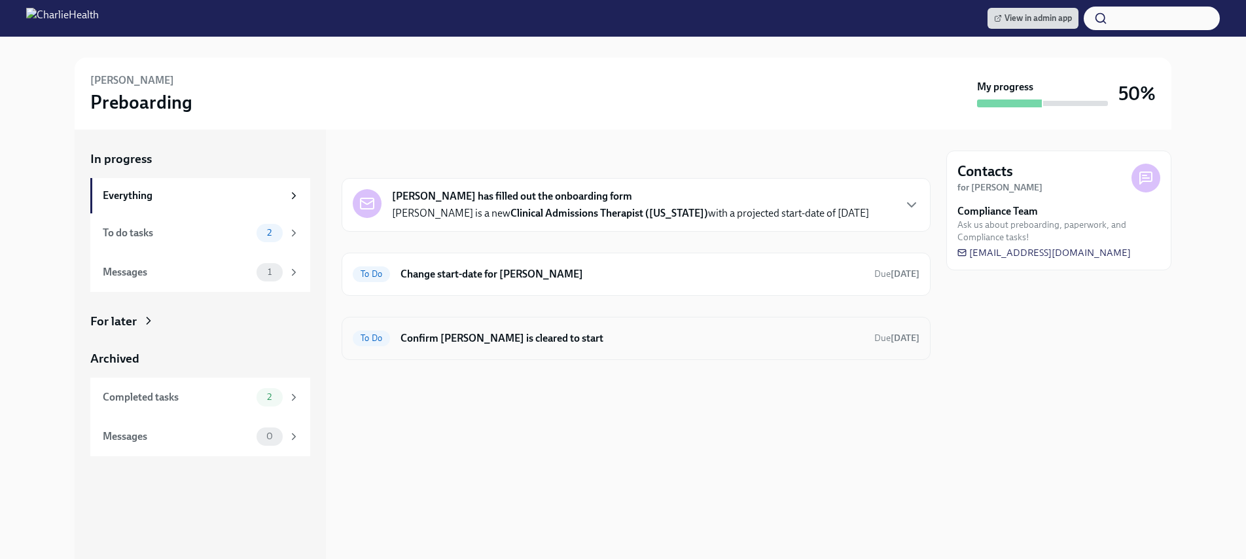
click at [506, 353] on div "To Do Confirm [PERSON_NAME] is cleared to start Due [DATE]" at bounding box center [636, 338] width 589 height 43
click at [506, 348] on div "To Do Confirm [PERSON_NAME] is cleared to start Due [DATE]" at bounding box center [636, 338] width 567 height 21
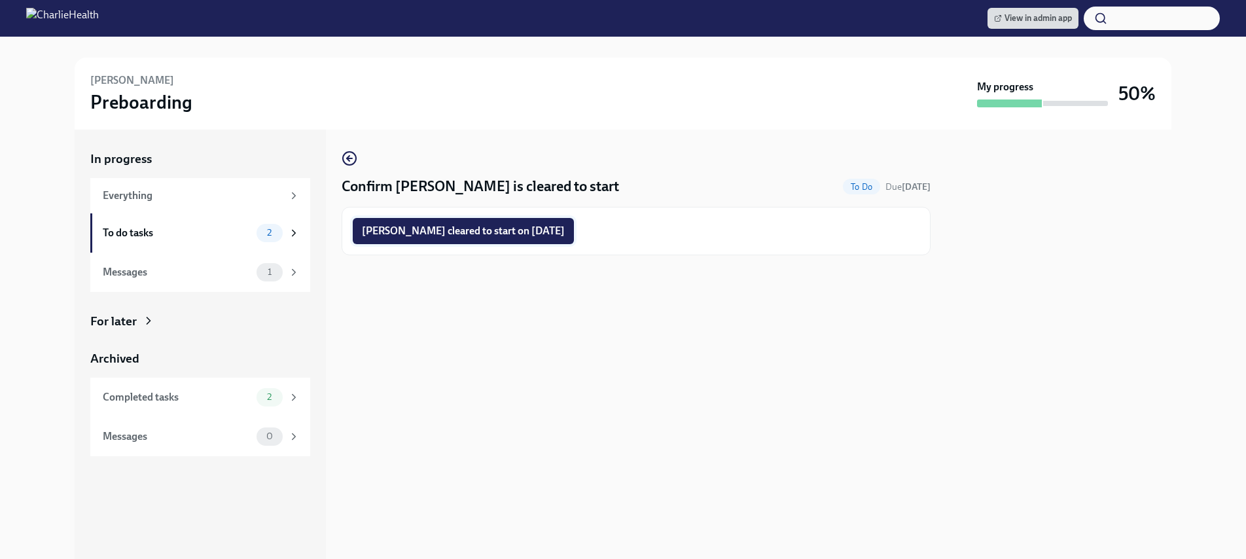
click at [534, 227] on span "[PERSON_NAME] cleared to start on [DATE]" at bounding box center [463, 231] width 203 height 13
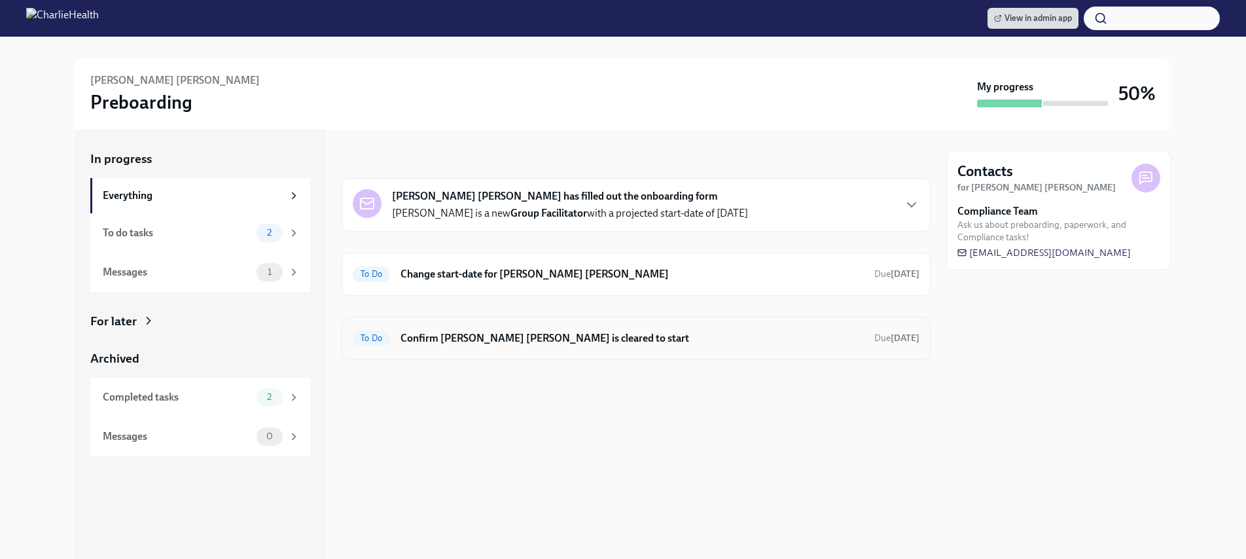
click at [473, 340] on h6 "Confirm McKenna Young is cleared to start" at bounding box center [632, 338] width 463 height 14
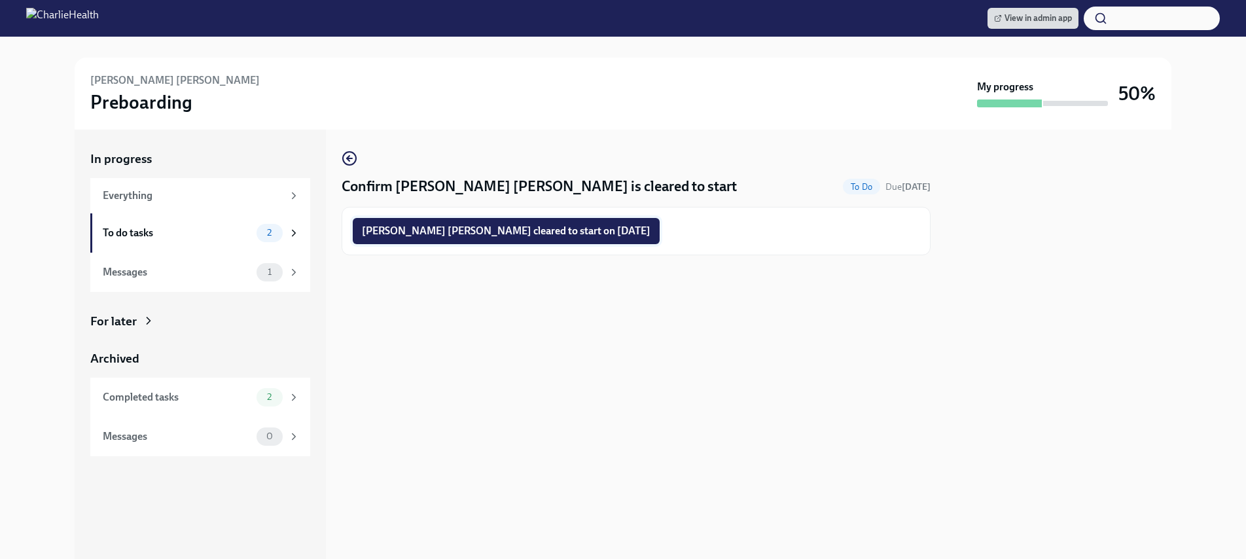
click at [487, 232] on span "McKenna Young cleared to start on 09/22/2025" at bounding box center [506, 231] width 289 height 13
